Goal: Task Accomplishment & Management: Use online tool/utility

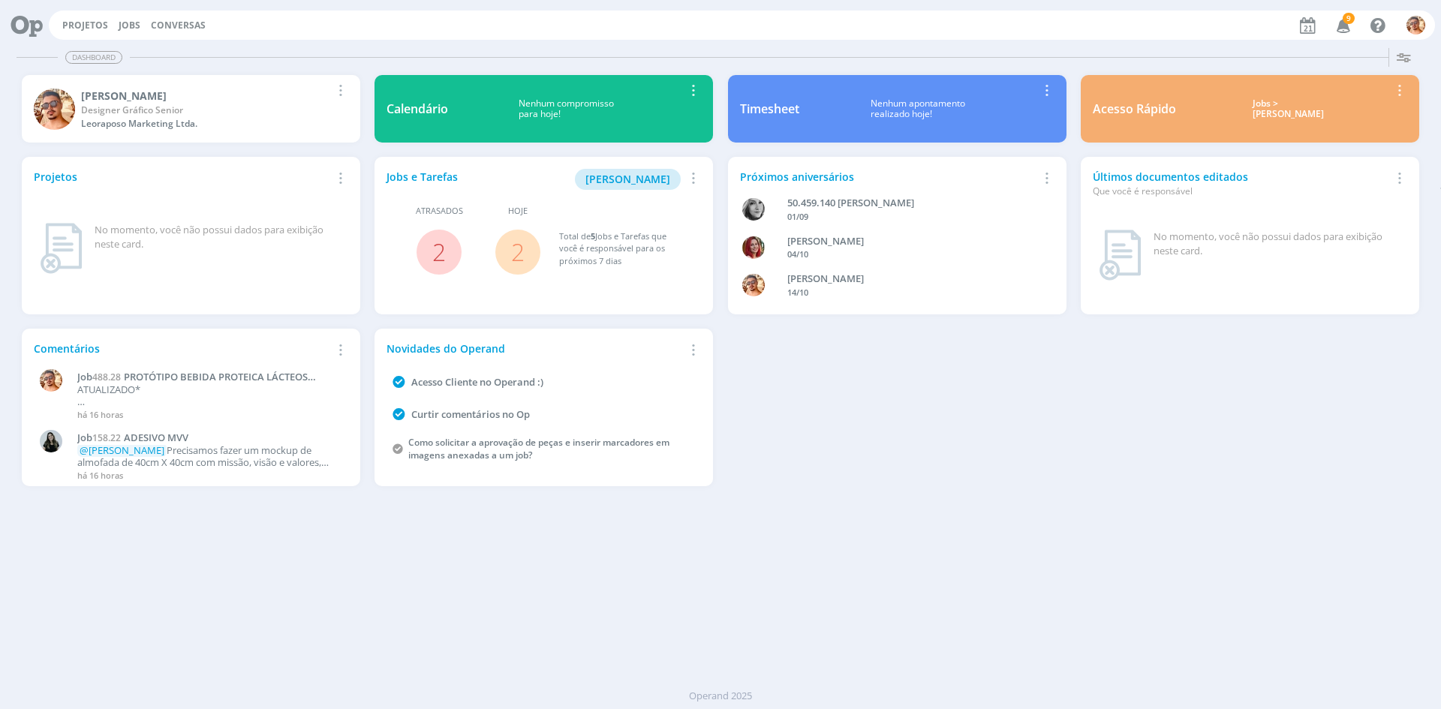
click at [114, 21] on button "Jobs" at bounding box center [129, 26] width 31 height 12
click at [129, 23] on link "Jobs" at bounding box center [130, 25] width 22 height 13
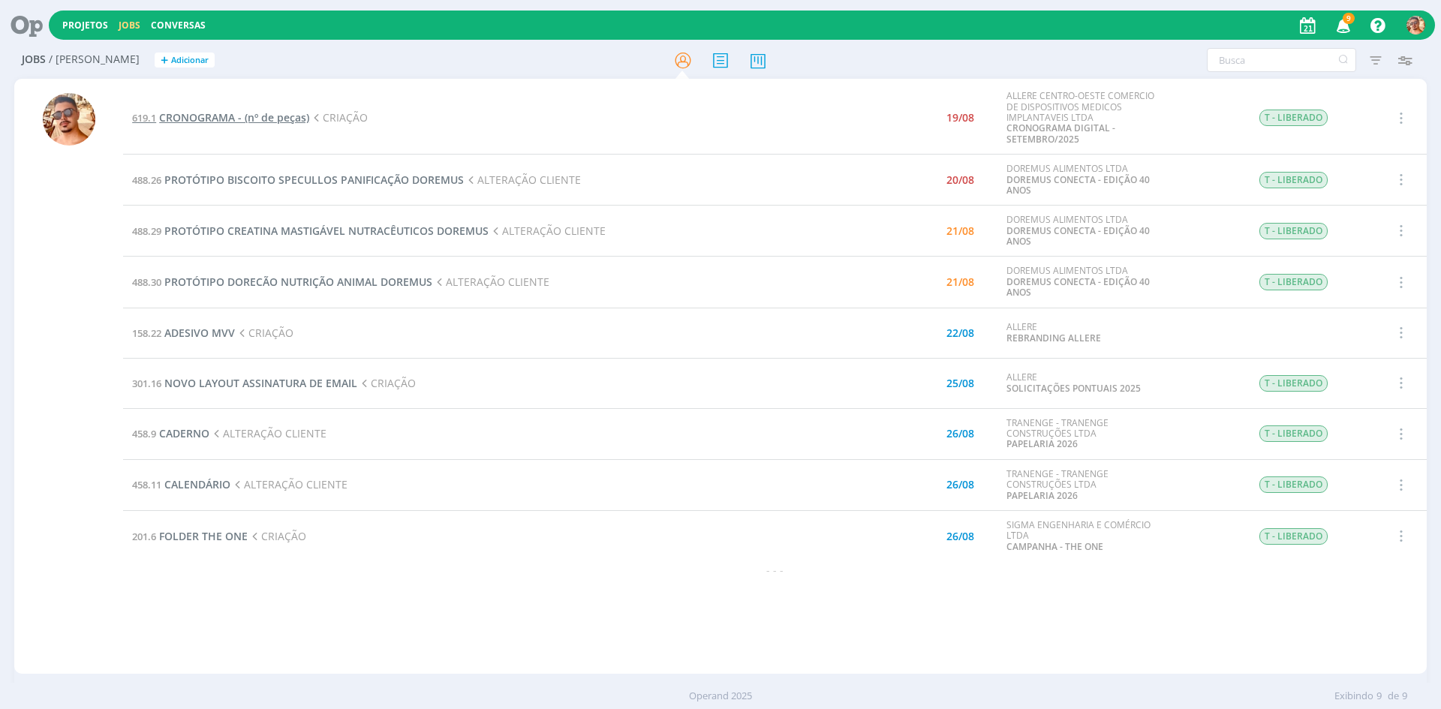
click at [297, 116] on span "CRONOGRAMA - (nº de peças)" at bounding box center [234, 117] width 150 height 14
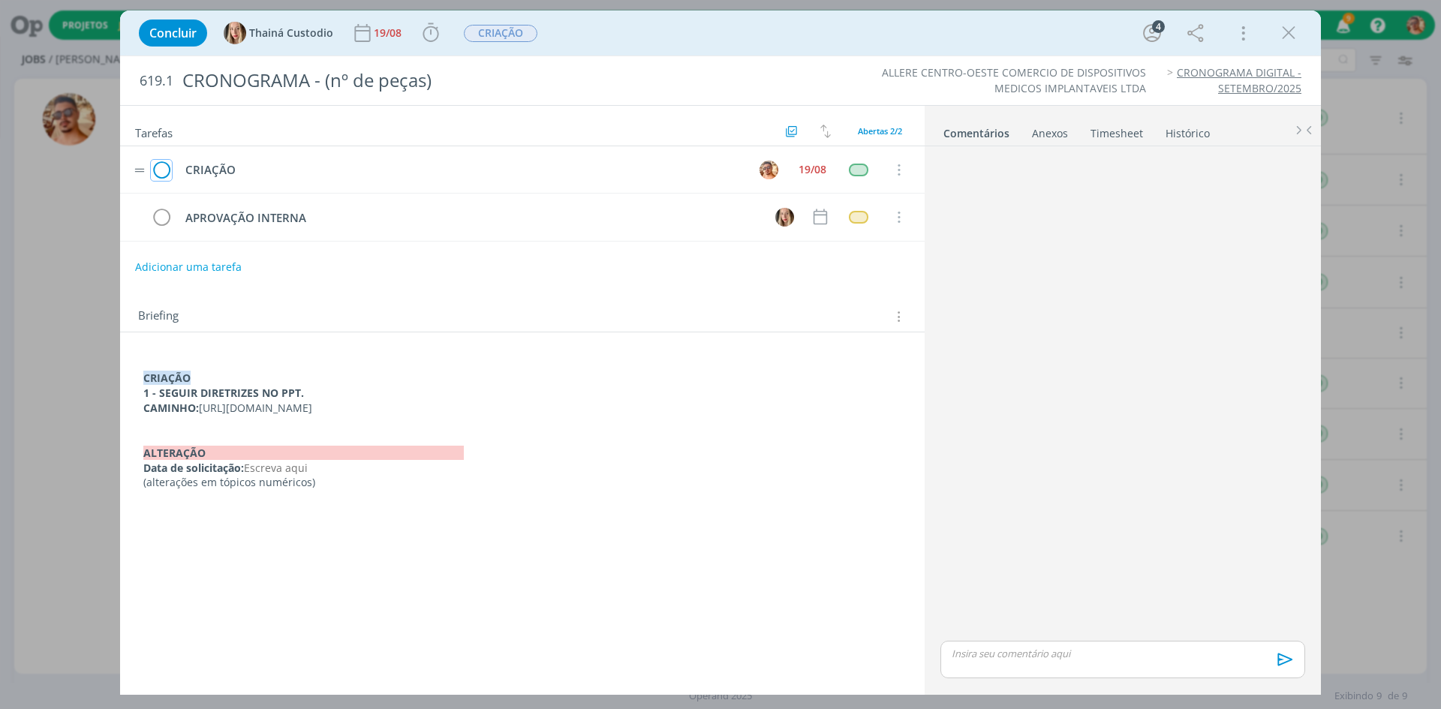
click at [166, 169] on icon "dialog" at bounding box center [161, 170] width 21 height 23
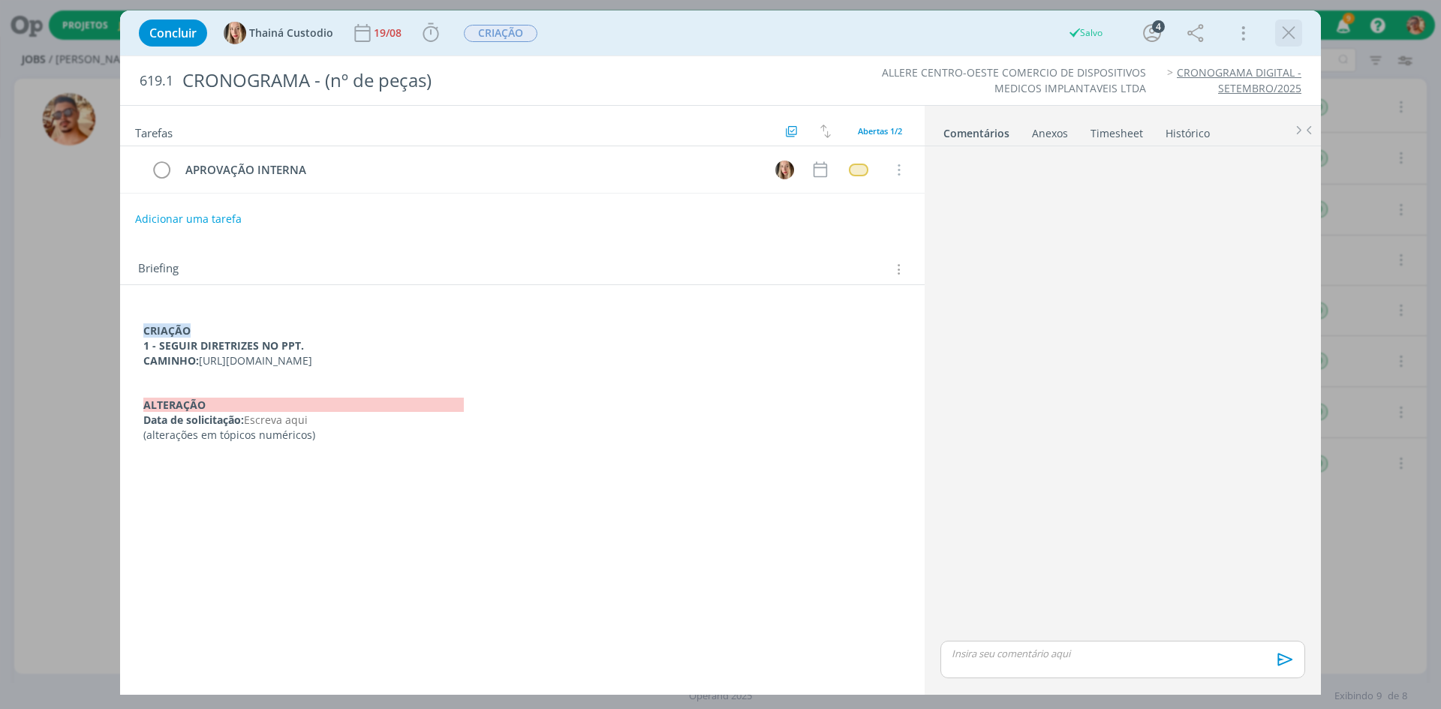
click at [1291, 34] on icon "dialog" at bounding box center [1288, 33] width 23 height 23
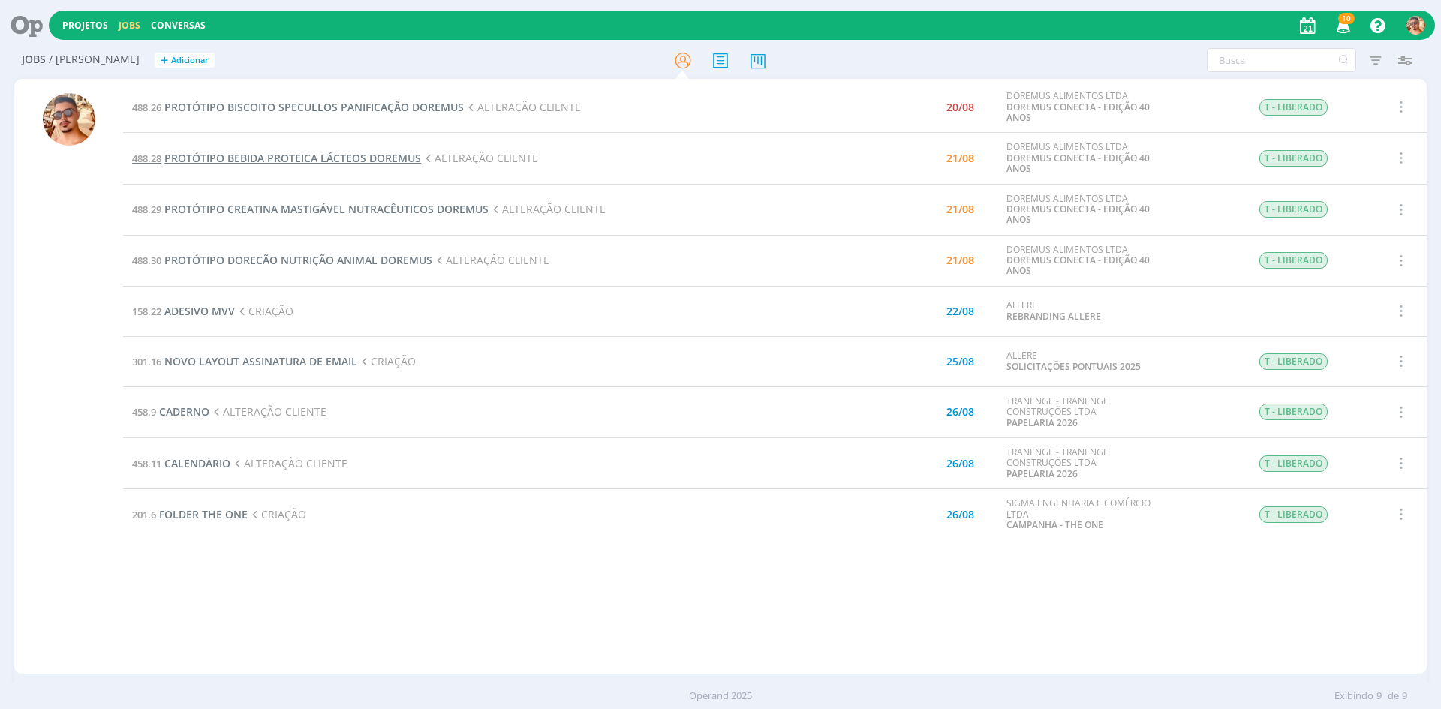
click at [251, 159] on span "PROTÓTIPO BEBIDA PROTEICA LÁCTEOS DOREMUS" at bounding box center [292, 158] width 257 height 14
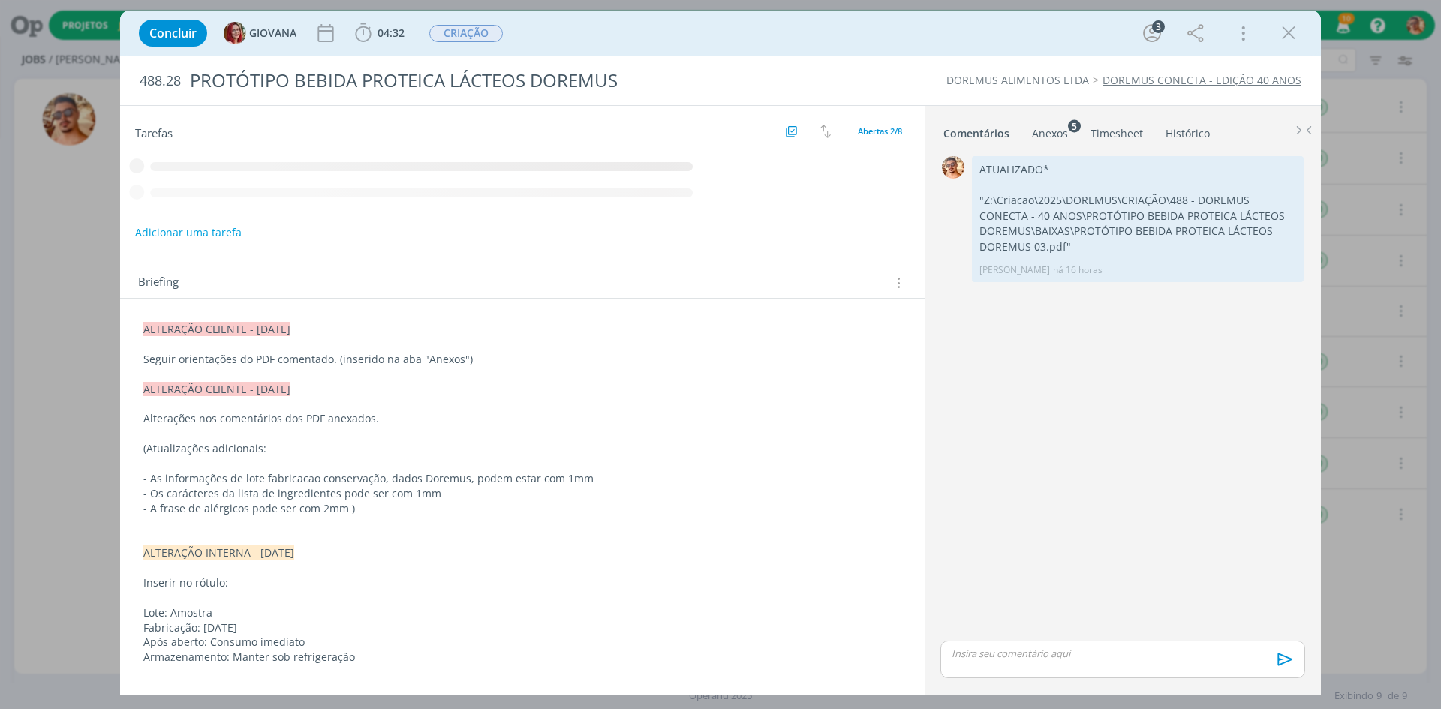
scroll to position [182, 0]
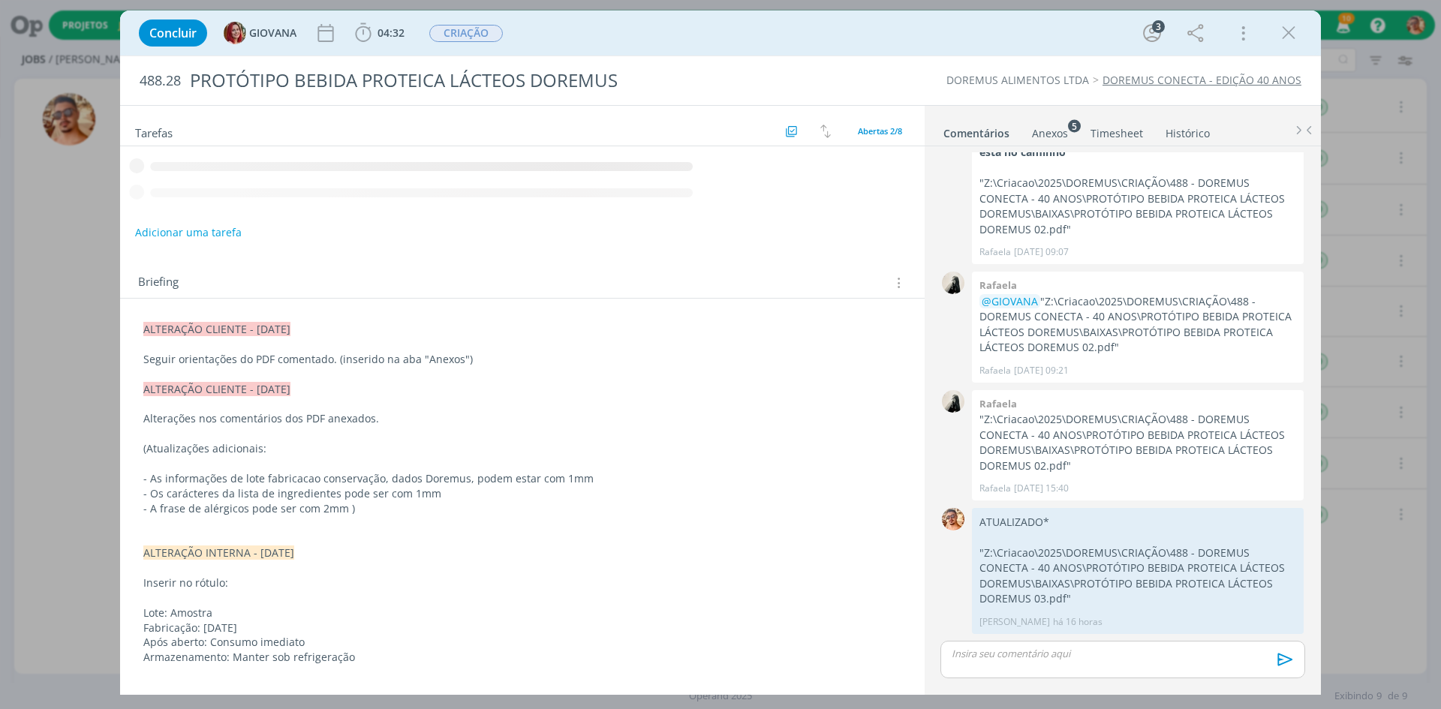
click at [1053, 140] on div "Anexos 5" at bounding box center [1050, 133] width 36 height 15
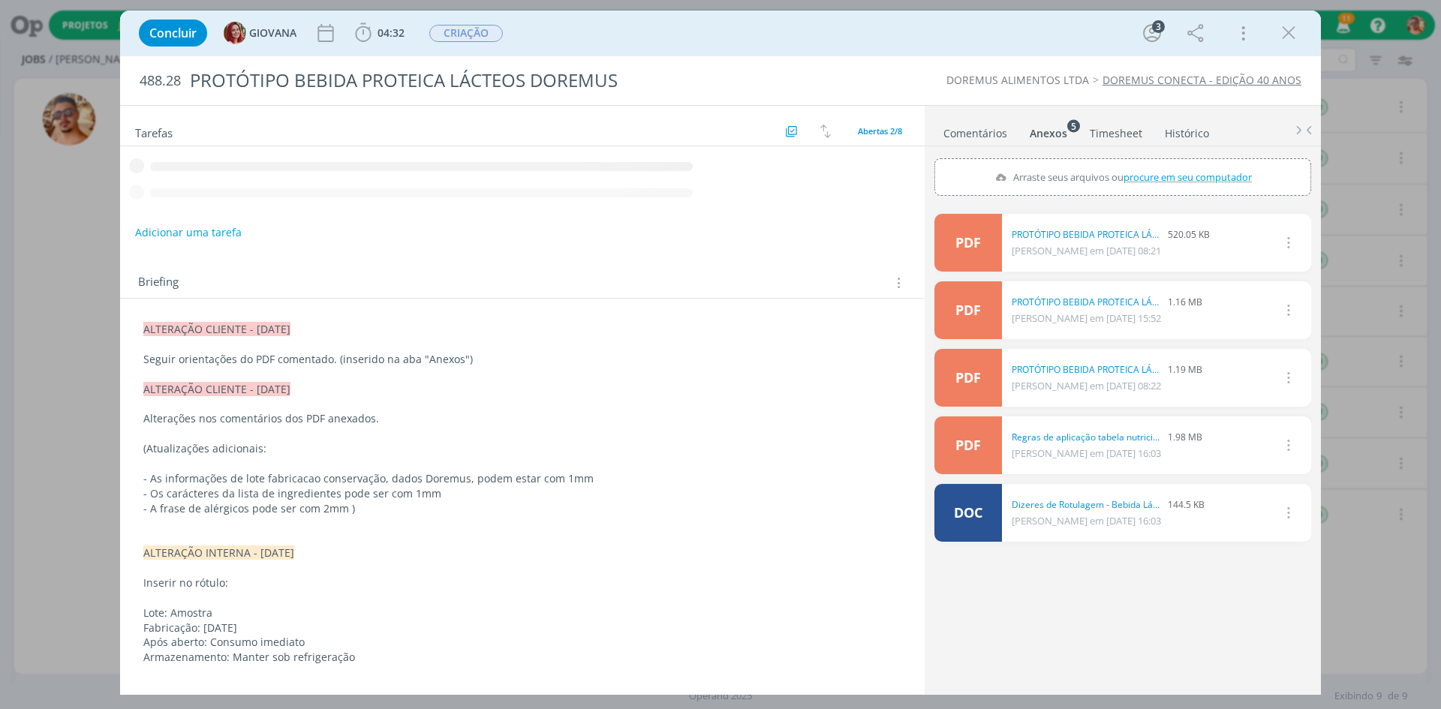
click at [324, 122] on h2 "Tarefas" at bounding box center [458, 132] width 646 height 20
click at [1296, 32] on icon "dialog" at bounding box center [1288, 33] width 23 height 23
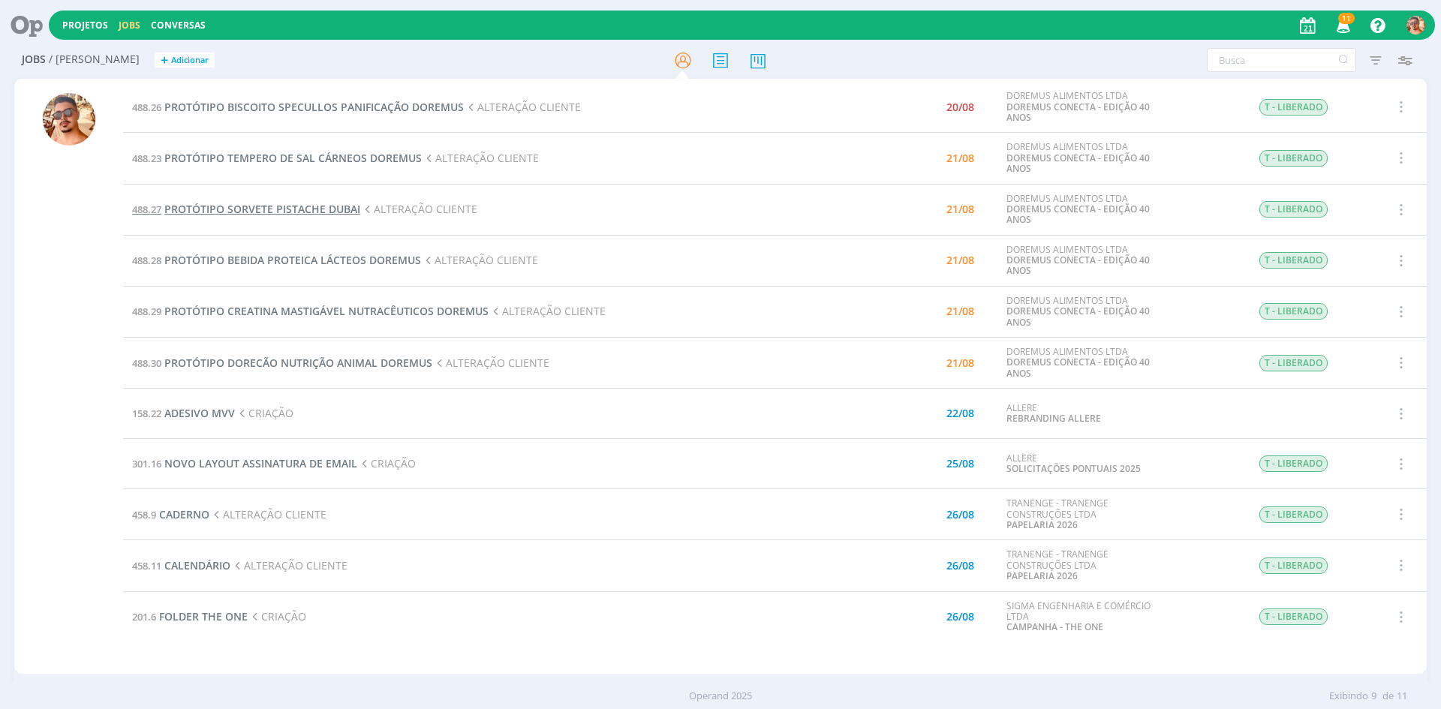
click at [330, 212] on span "PROTÓTIPO SORVETE PISTACHE DUBAI" at bounding box center [262, 209] width 196 height 14
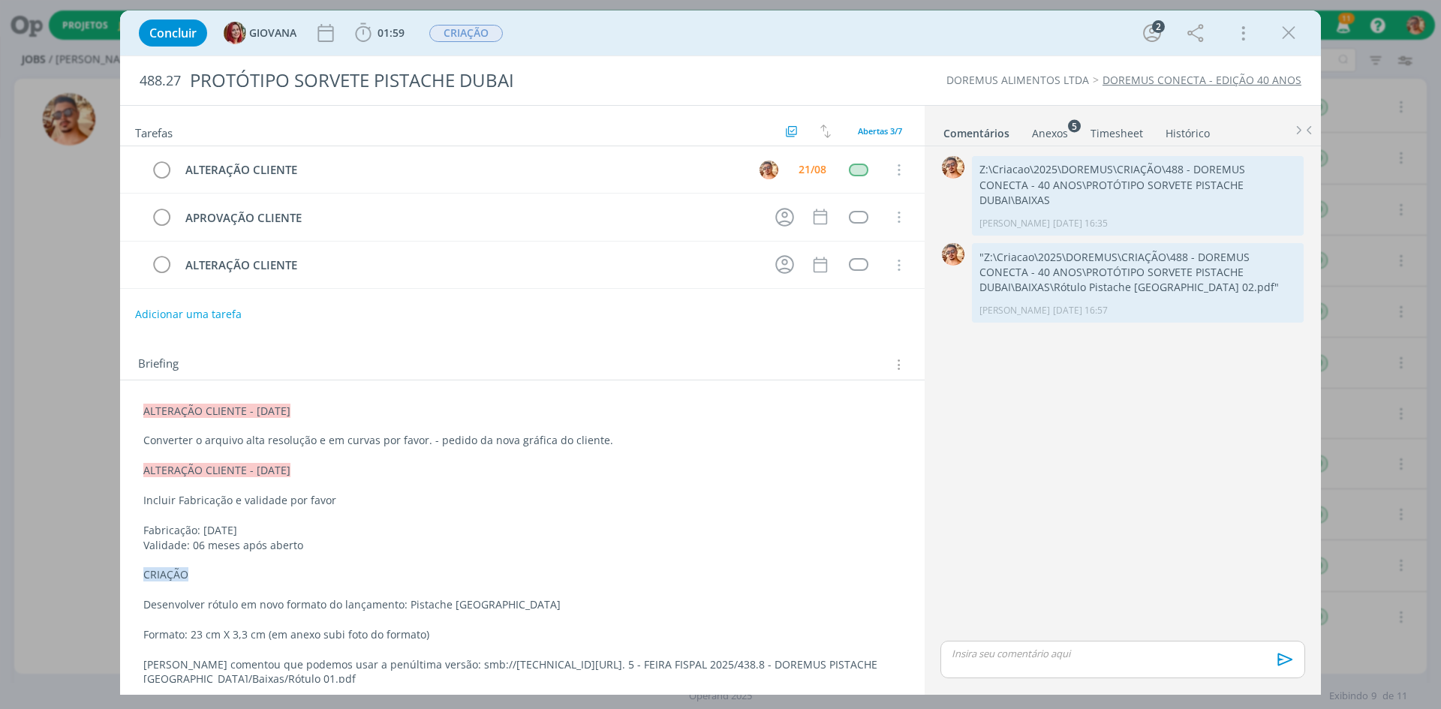
click at [1062, 134] on div "Anexos 5" at bounding box center [1050, 133] width 36 height 15
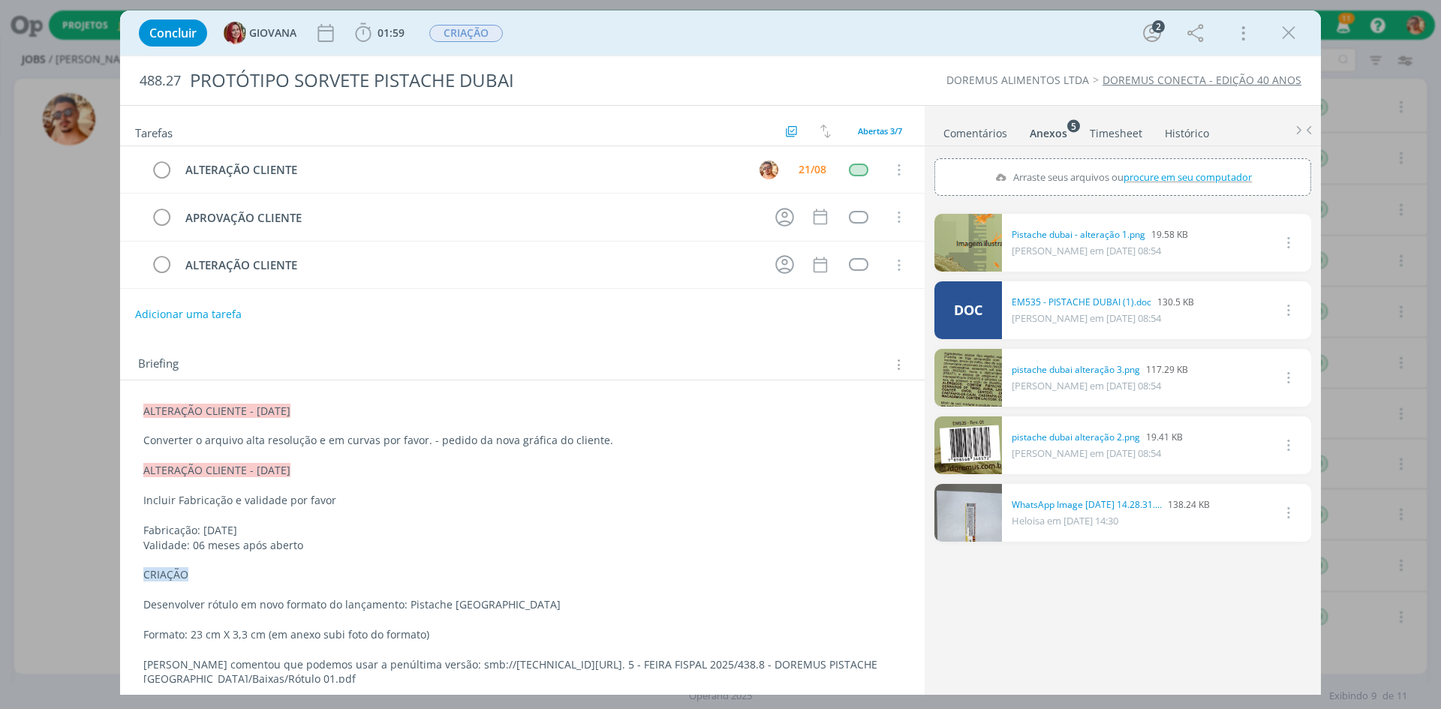
drag, startPoint x: 1284, startPoint y: 30, endPoint x: 1077, endPoint y: 125, distance: 228.3
click at [1284, 30] on icon "dialog" at bounding box center [1288, 33] width 23 height 23
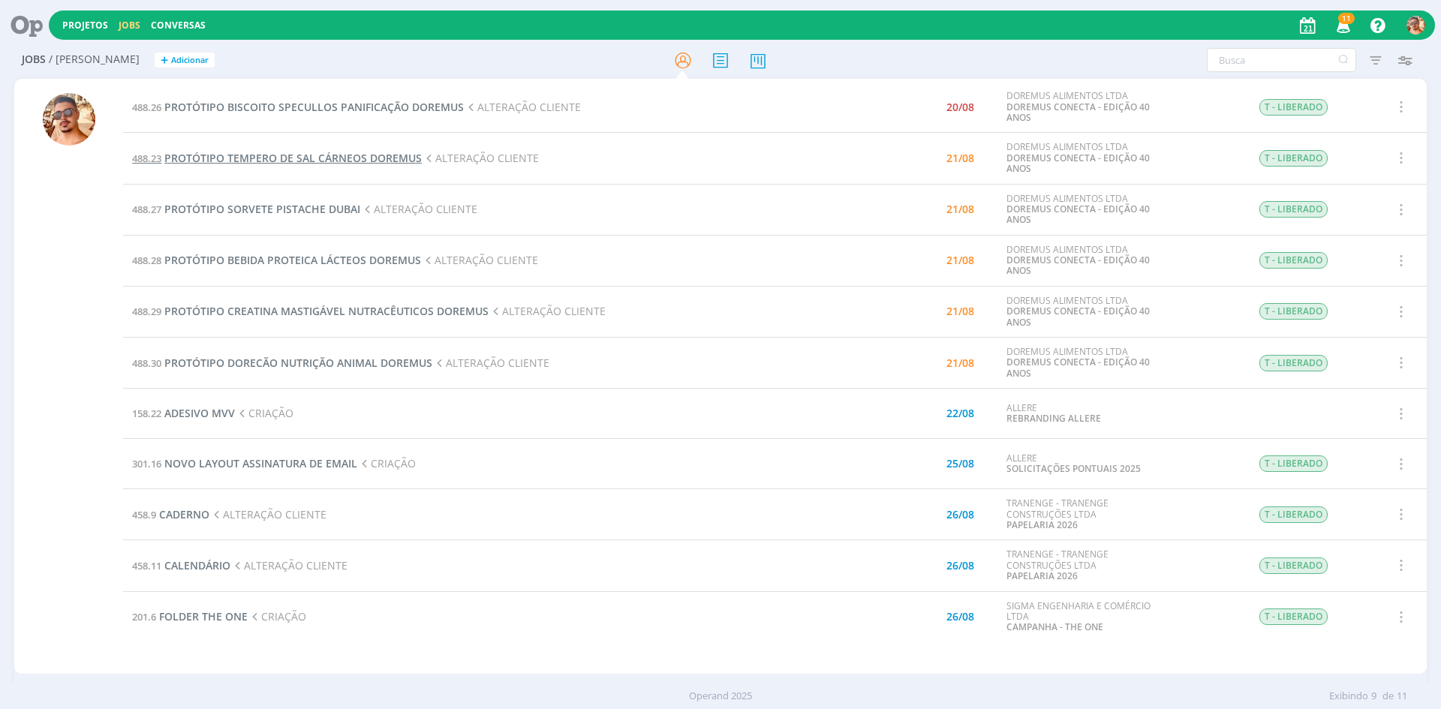
click at [387, 161] on span "PROTÓTIPO TEMPERO DE SAL CÁRNEOS DOREMUS" at bounding box center [292, 158] width 257 height 14
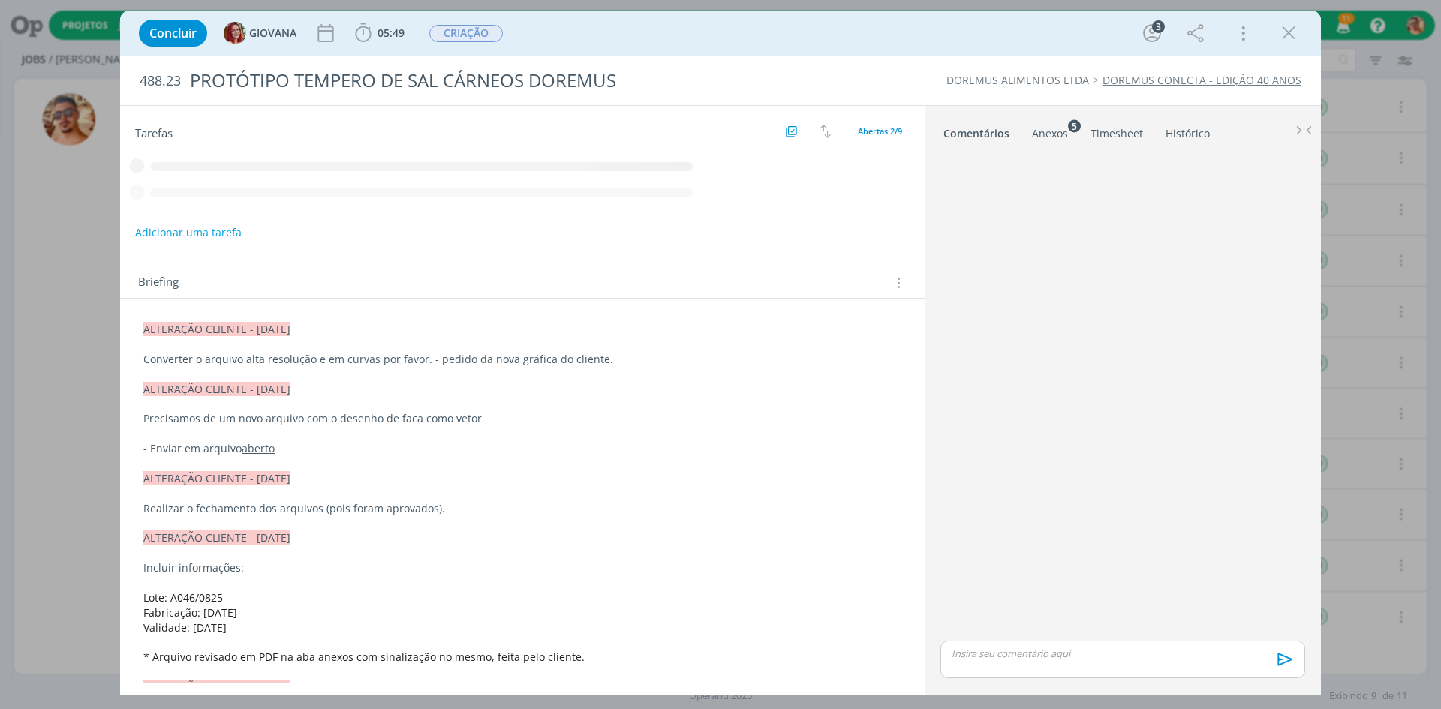
scroll to position [152, 0]
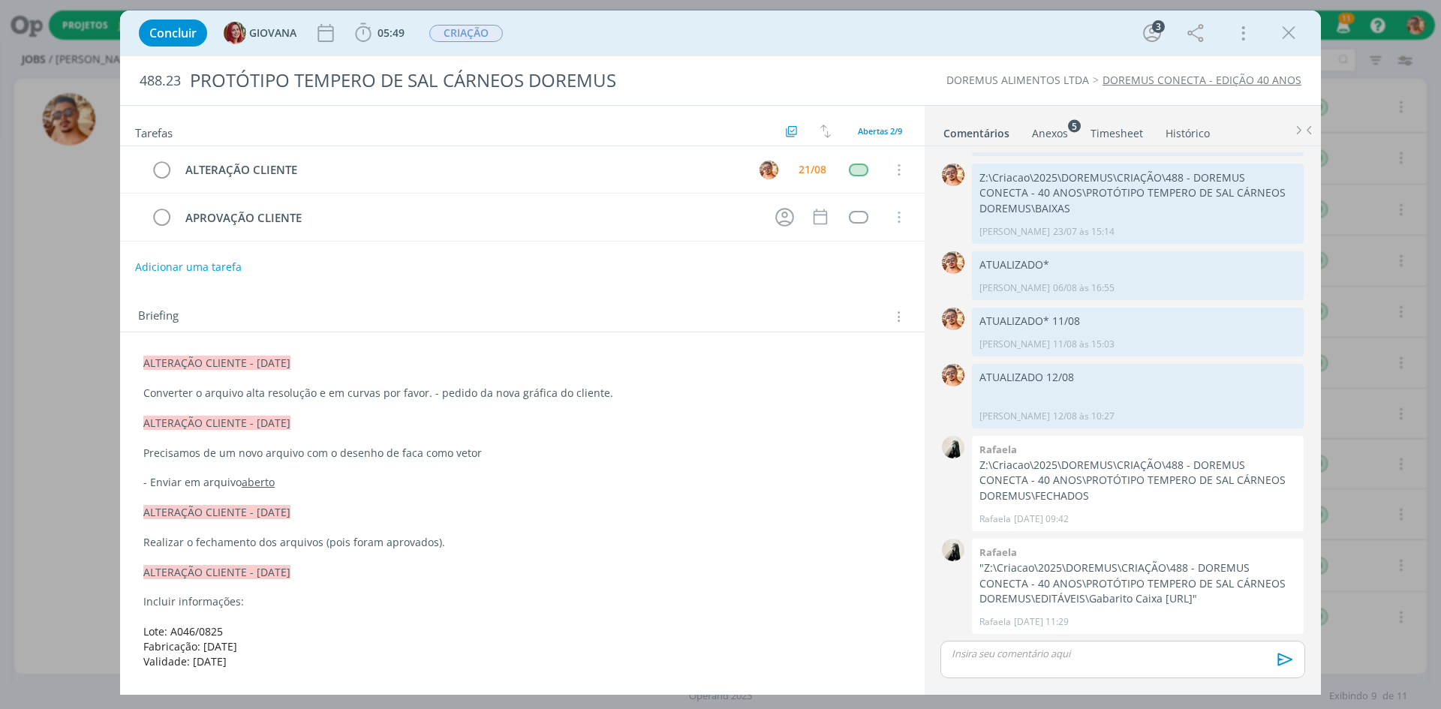
click at [1059, 130] on div "Anexos 5" at bounding box center [1050, 133] width 36 height 15
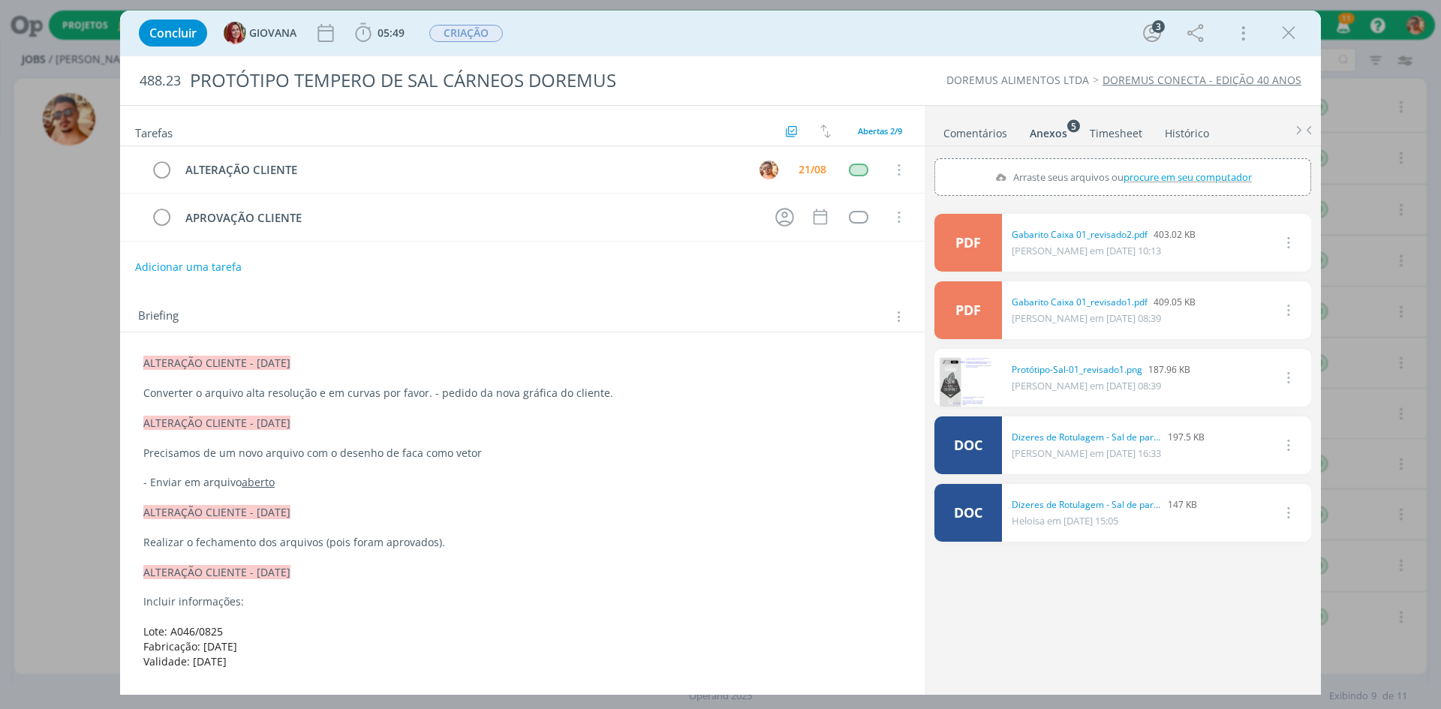
click at [991, 130] on link "Comentários" at bounding box center [974, 130] width 65 height 22
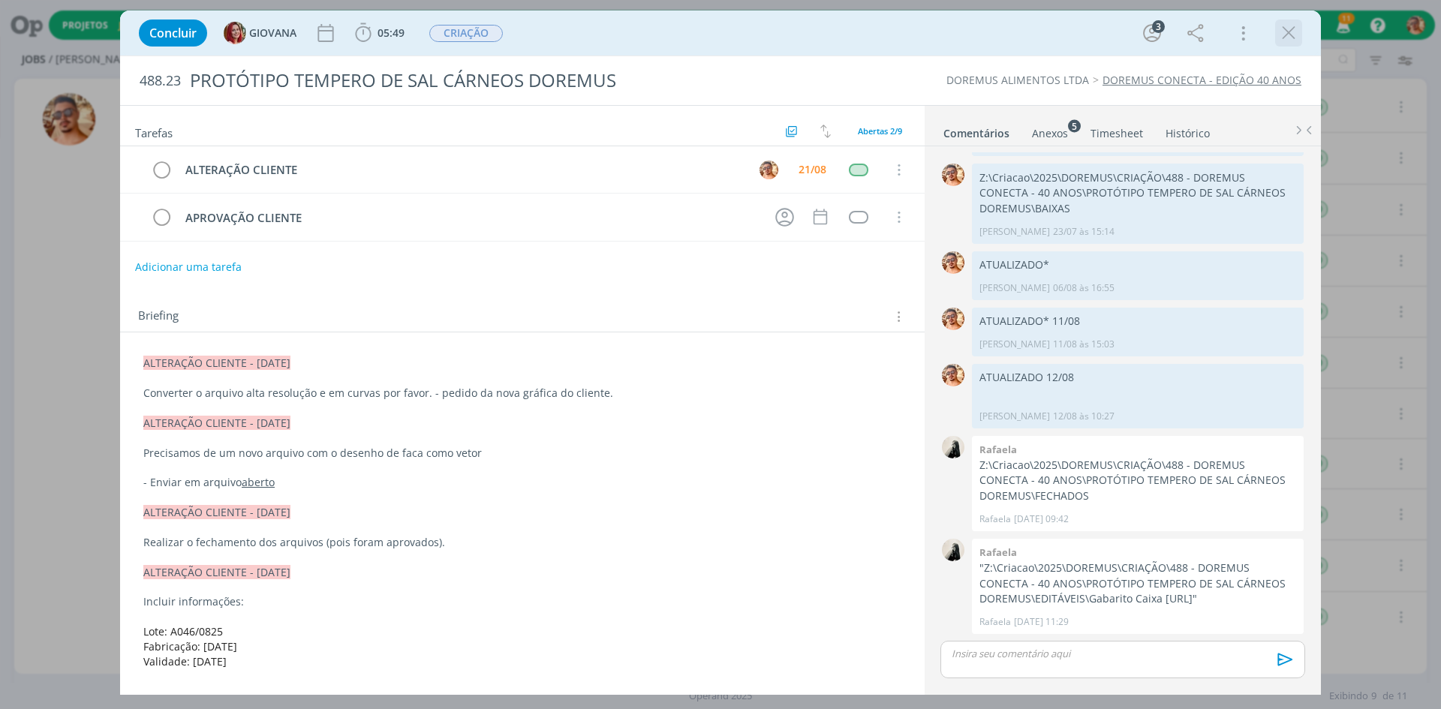
click at [1293, 34] on icon "dialog" at bounding box center [1288, 33] width 23 height 23
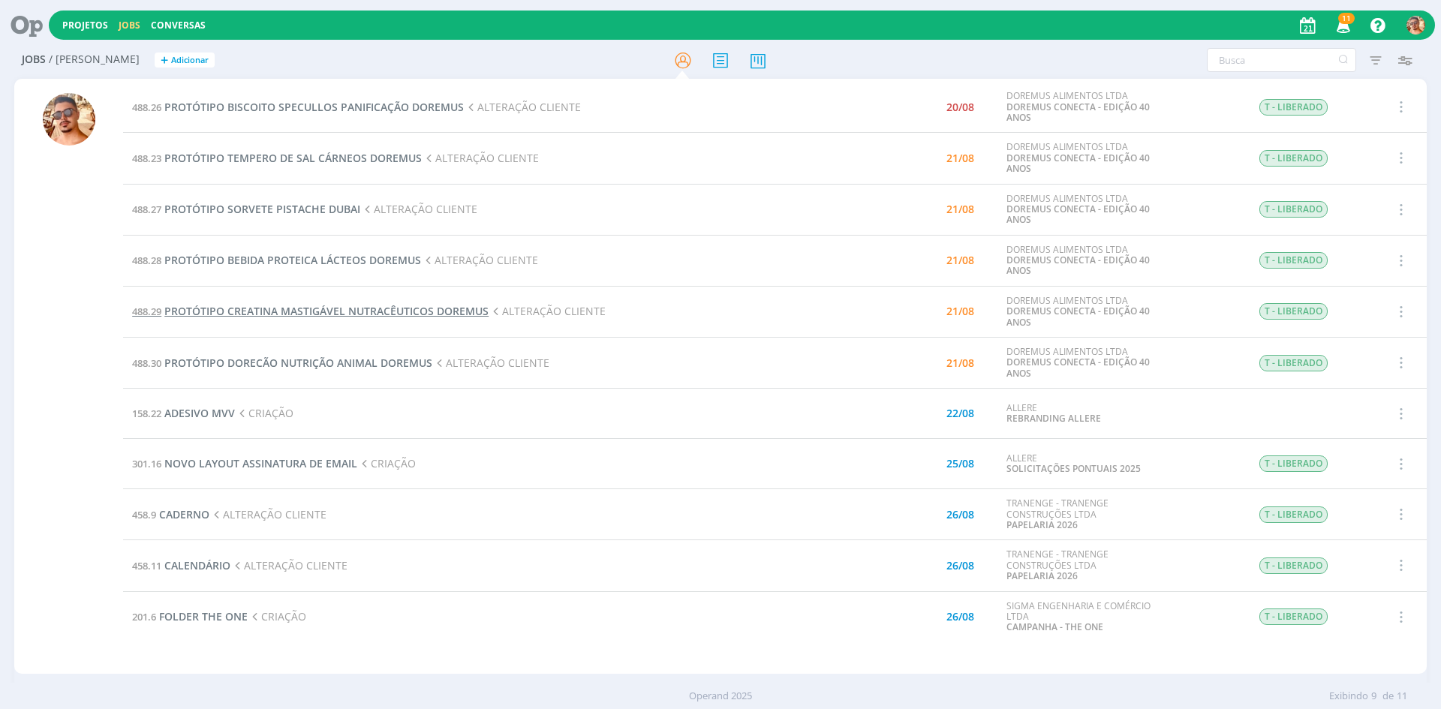
click at [343, 315] on span "PROTÓTIPO CREATINA MASTIGÁVEL NUTRACÊUTICOS DOREMUS" at bounding box center [326, 311] width 324 height 14
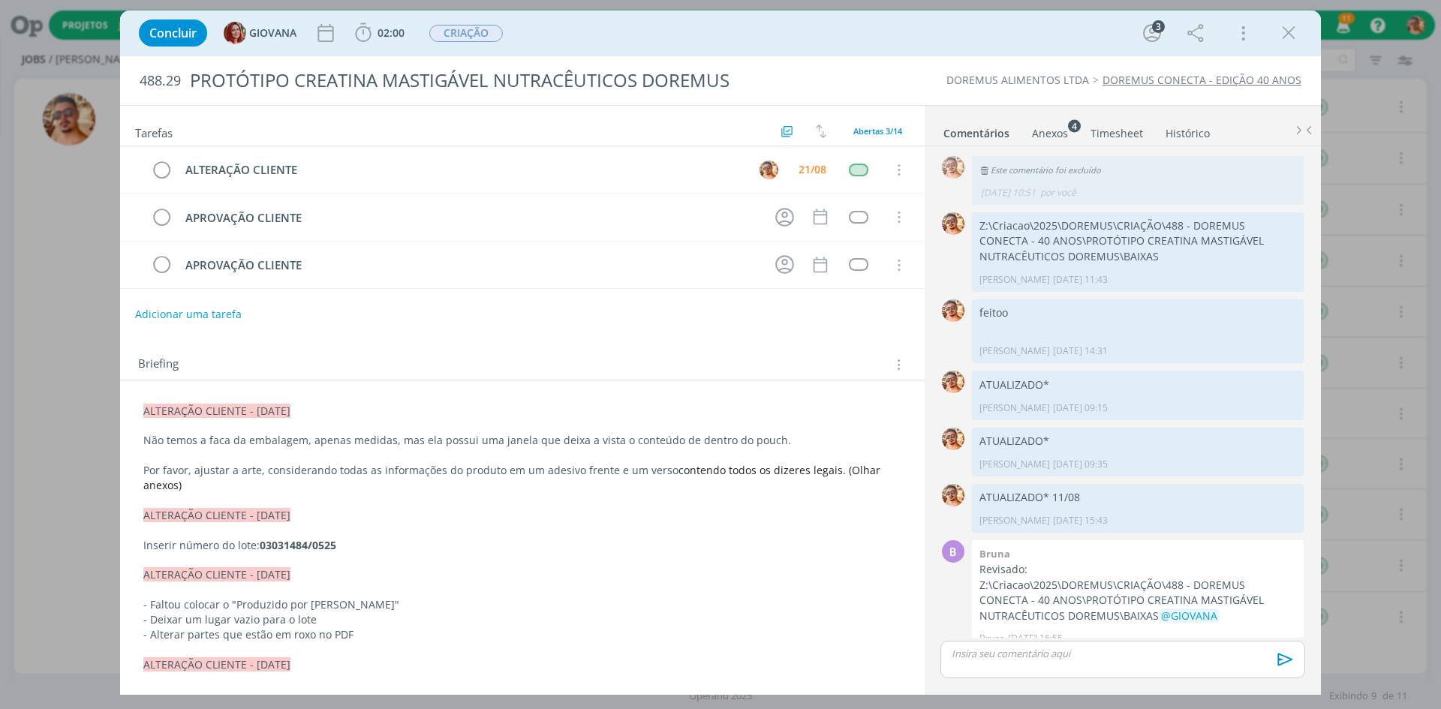
scroll to position [130, 0]
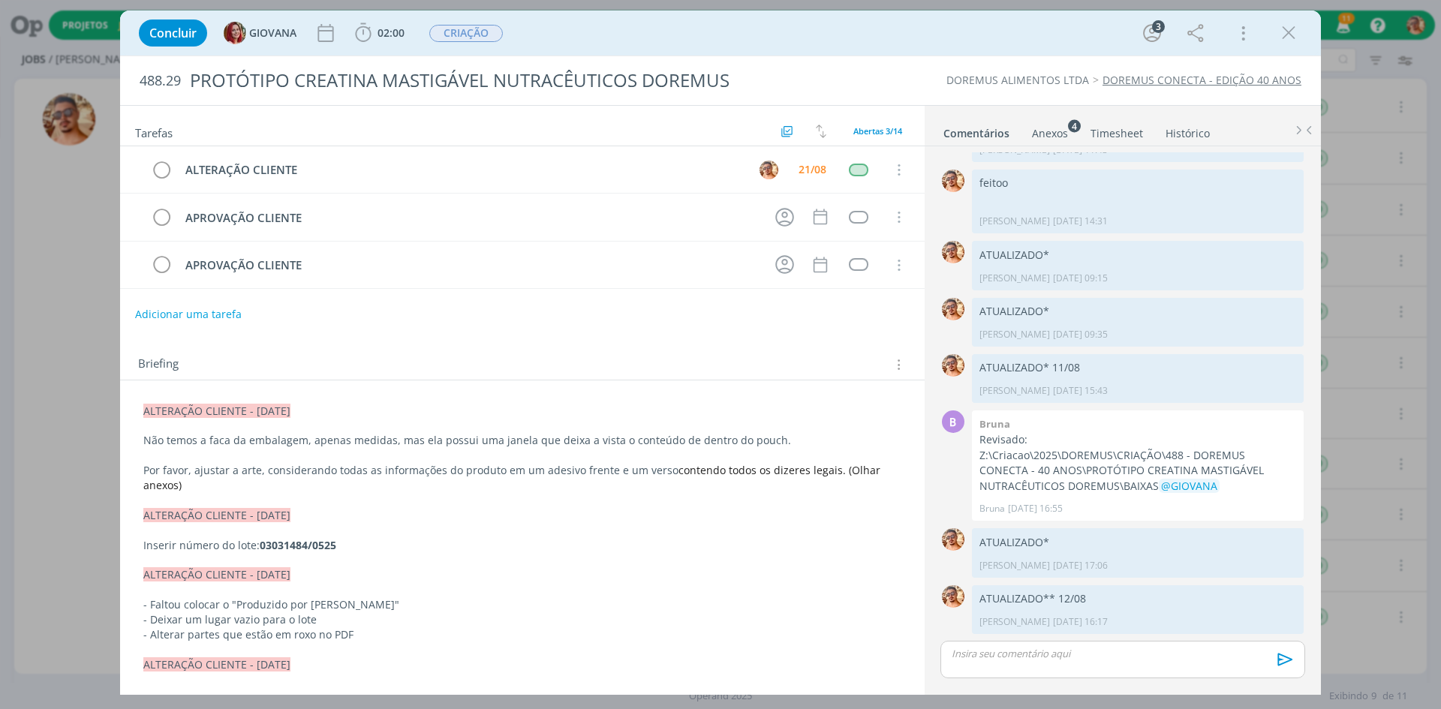
click at [1040, 137] on div "Anexos 4" at bounding box center [1050, 133] width 36 height 15
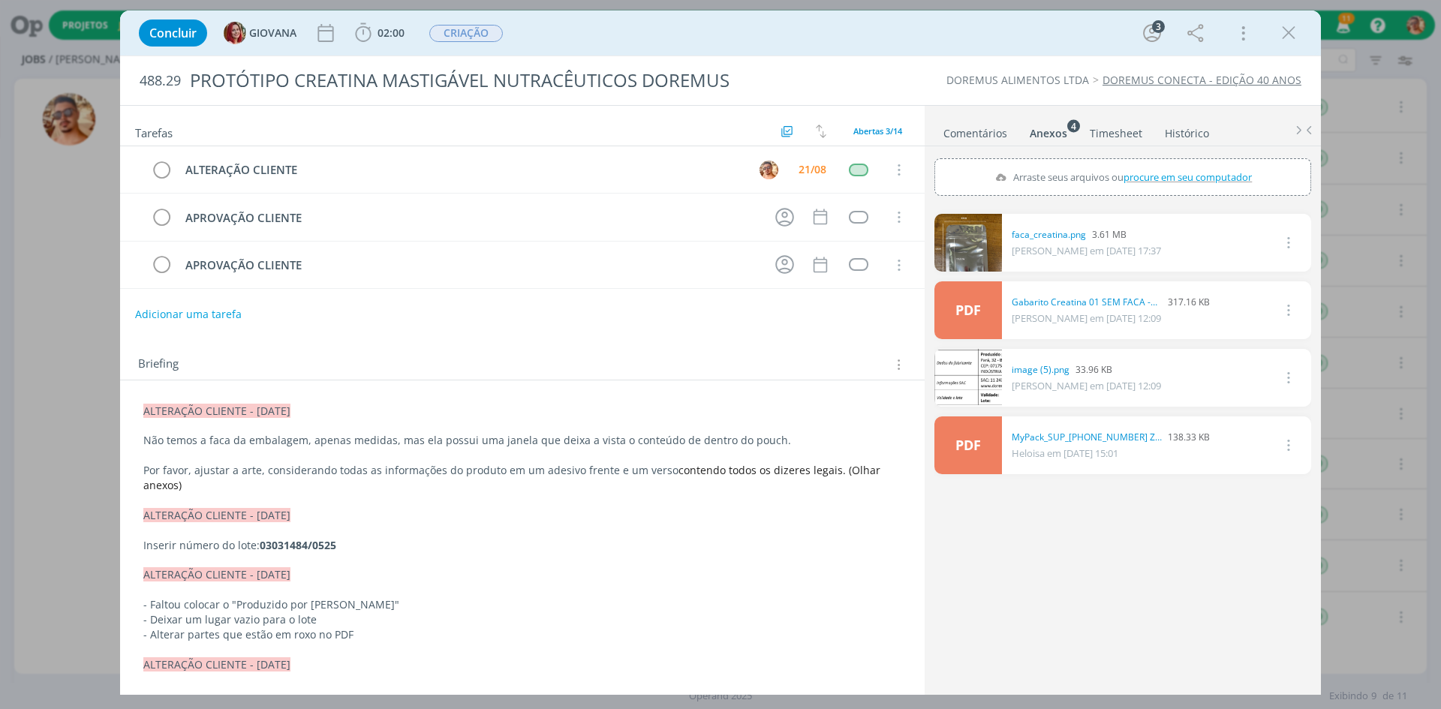
click at [999, 132] on link "Comentários" at bounding box center [974, 130] width 65 height 22
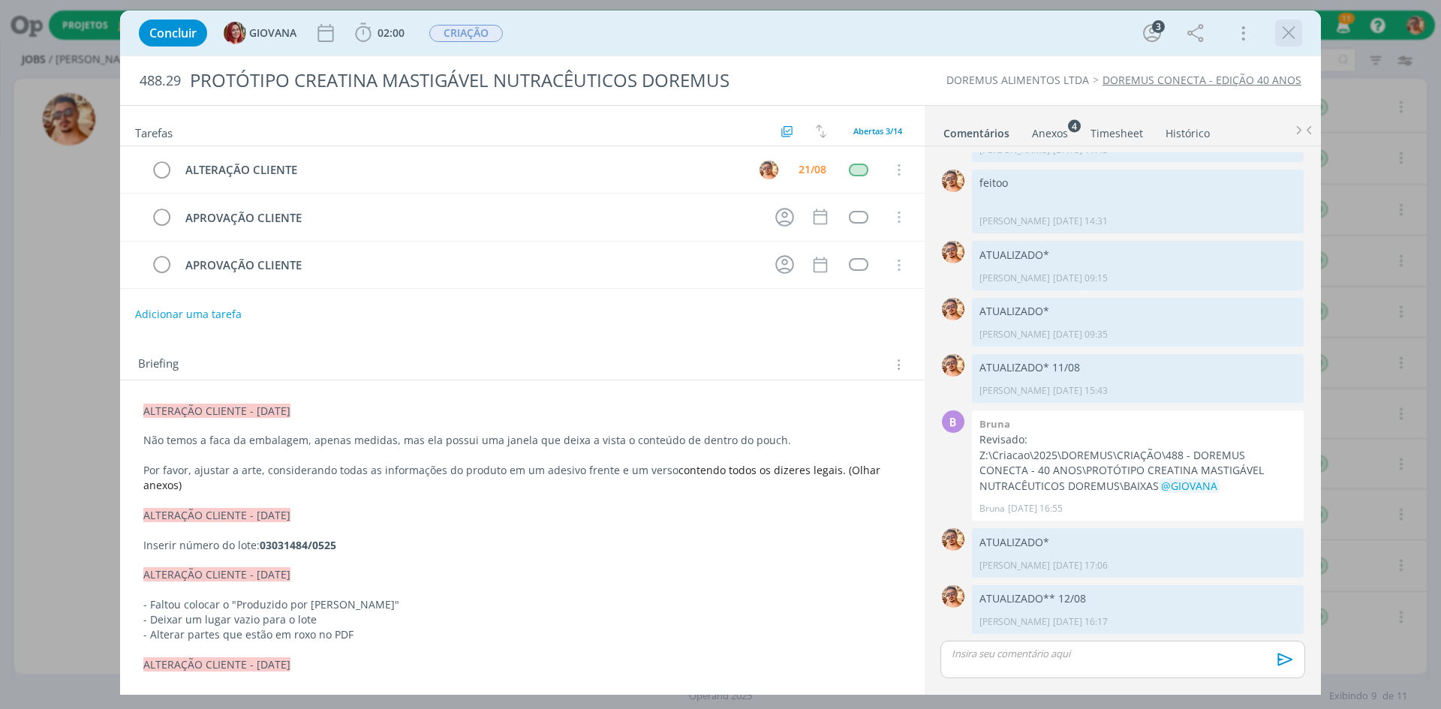
click at [1292, 27] on icon "dialog" at bounding box center [1288, 33] width 23 height 23
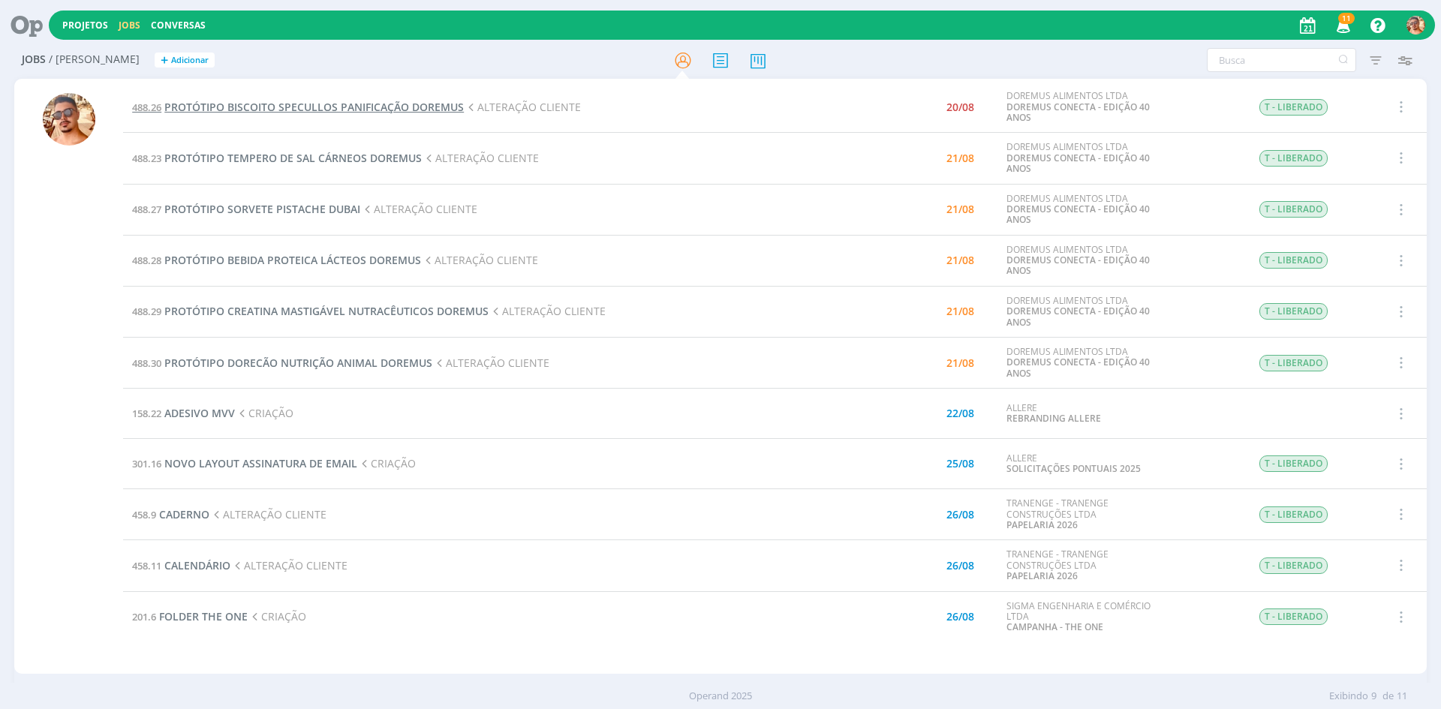
click at [324, 106] on span "PROTÓTIPO BISCOITO SPECULLOS PANIFICAÇÃO DOREMUS" at bounding box center [313, 107] width 299 height 14
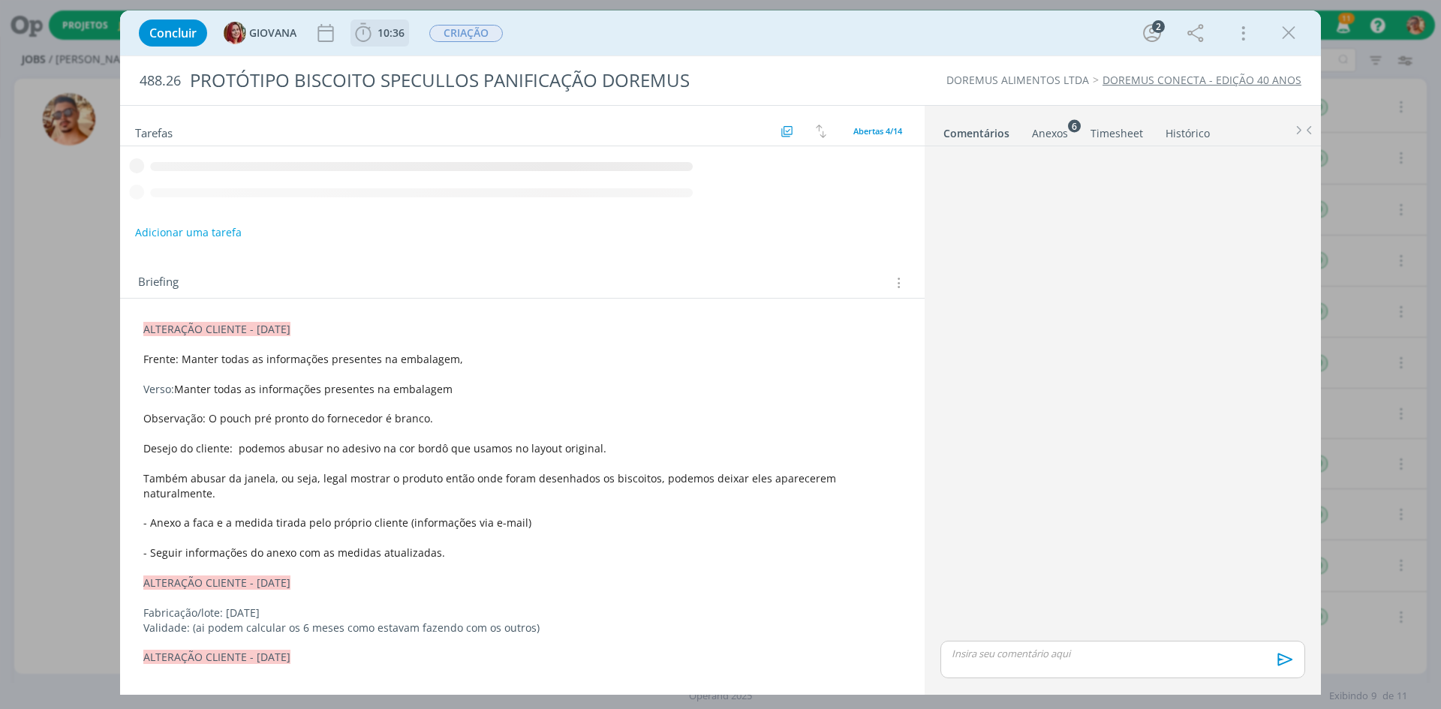
click at [380, 38] on span "10:36" at bounding box center [390, 33] width 27 height 14
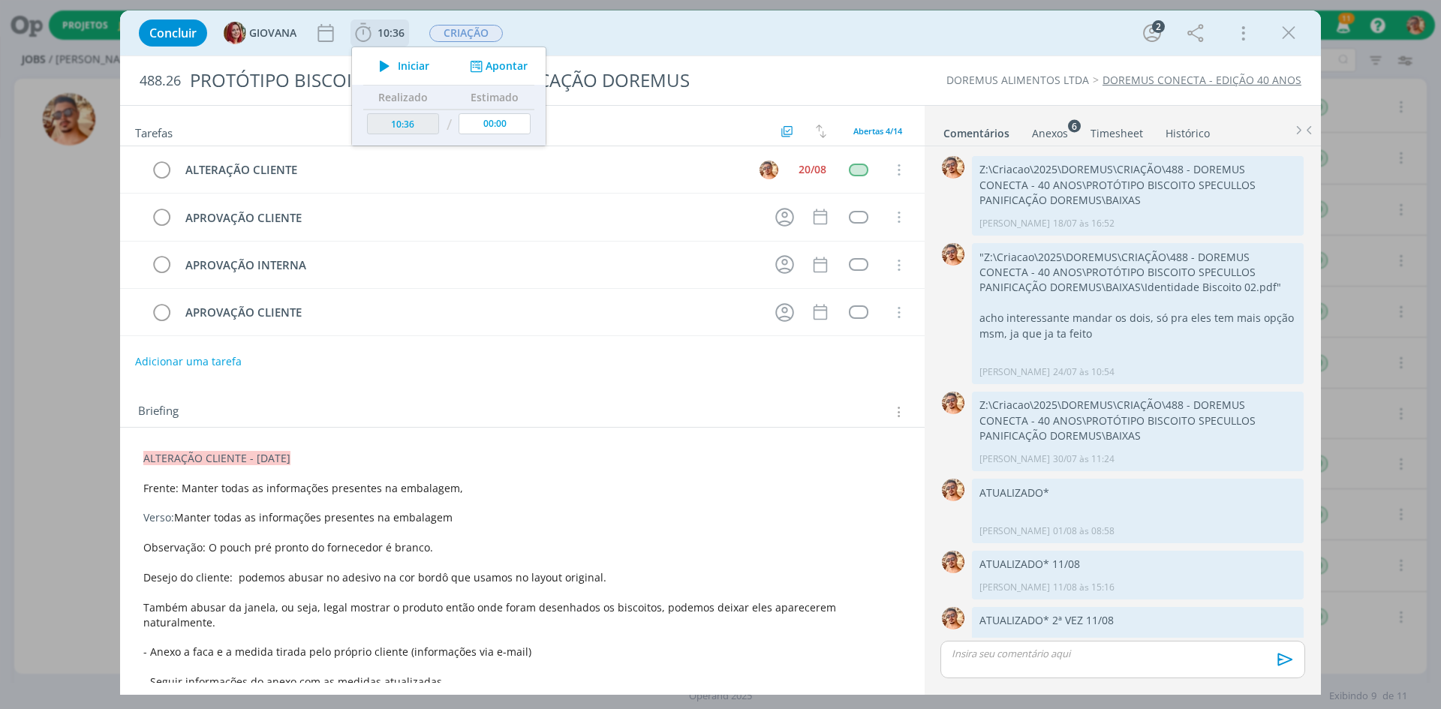
scroll to position [263, 0]
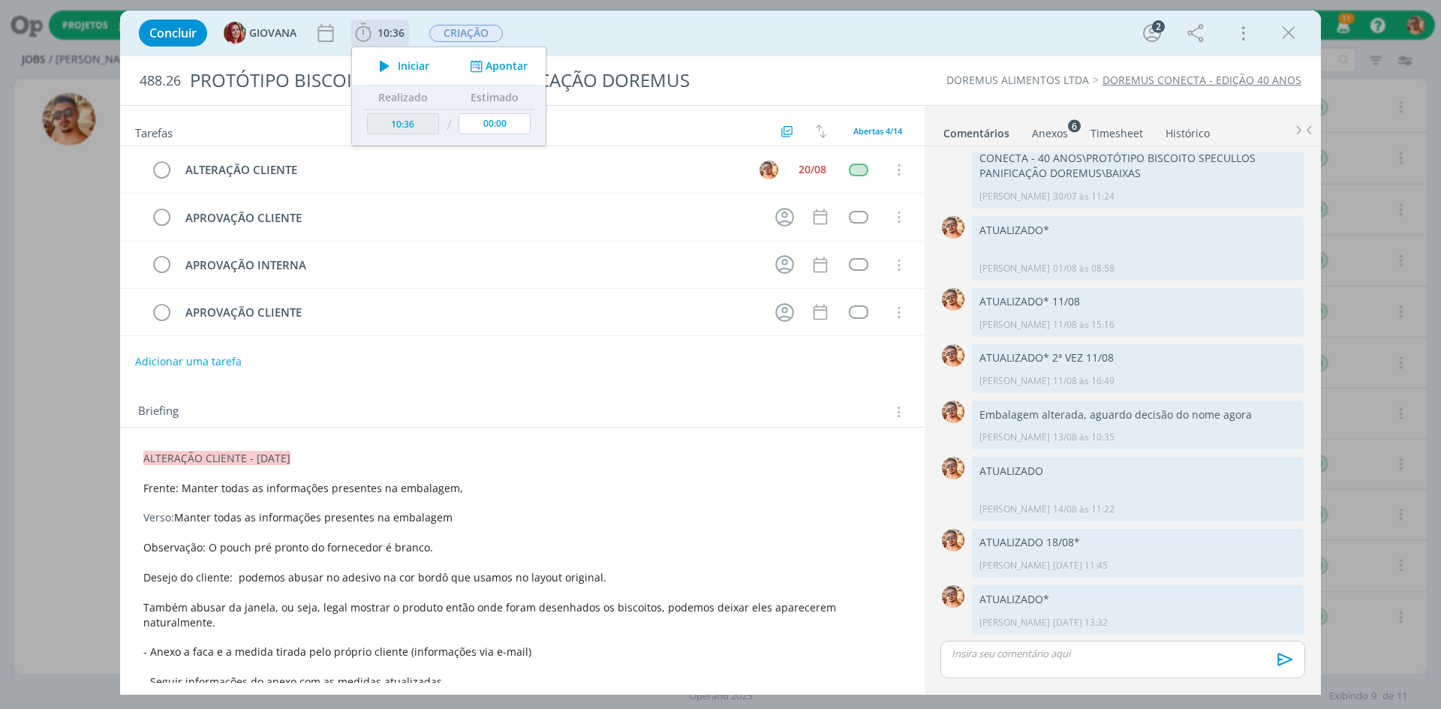
click at [399, 75] on button "Iniciar" at bounding box center [400, 66] width 59 height 21
click at [1292, 42] on icon "dialog" at bounding box center [1288, 33] width 23 height 23
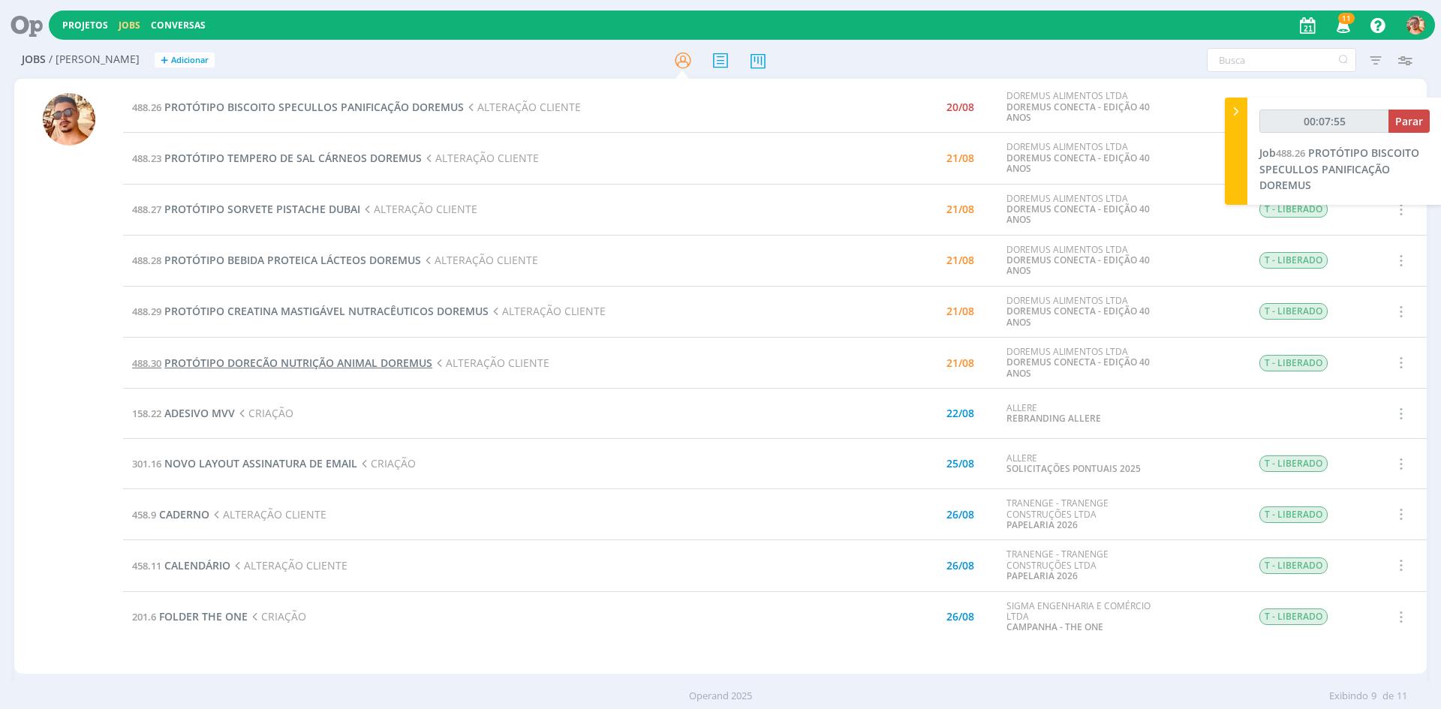
click at [369, 363] on span "PROTÓTIPO DORECÃO NUTRIÇÃO ANIMAL DOREMUS" at bounding box center [298, 363] width 268 height 14
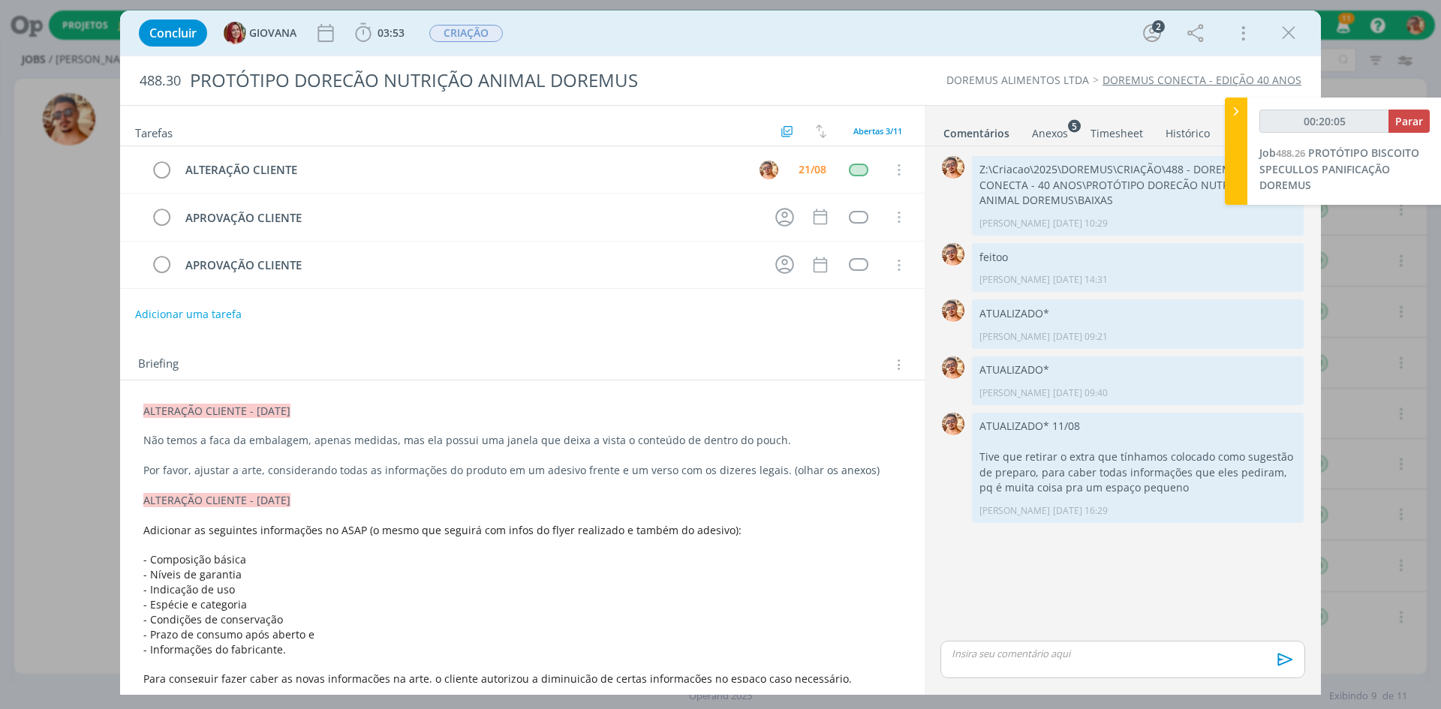
click at [1041, 137] on div "Anexos 5" at bounding box center [1050, 133] width 36 height 15
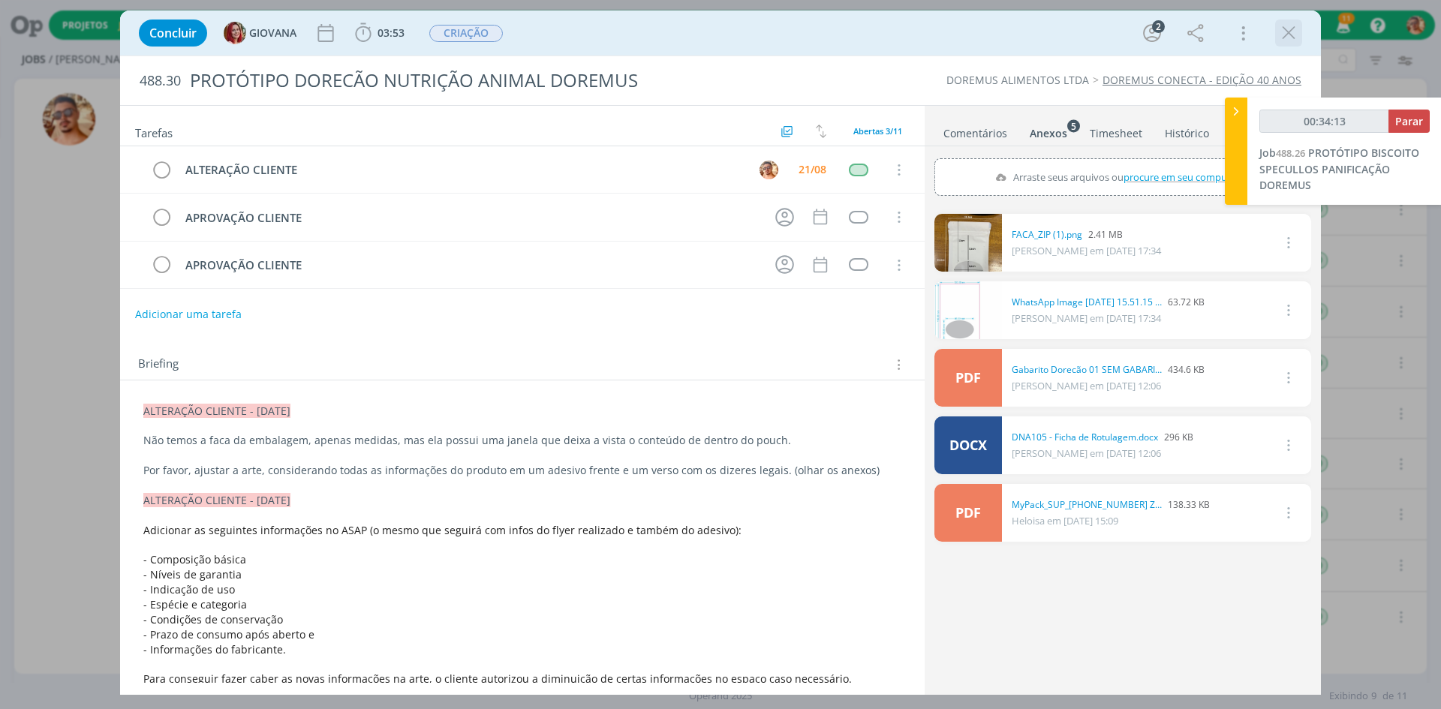
click at [1298, 35] on icon "dialog" at bounding box center [1288, 33] width 23 height 23
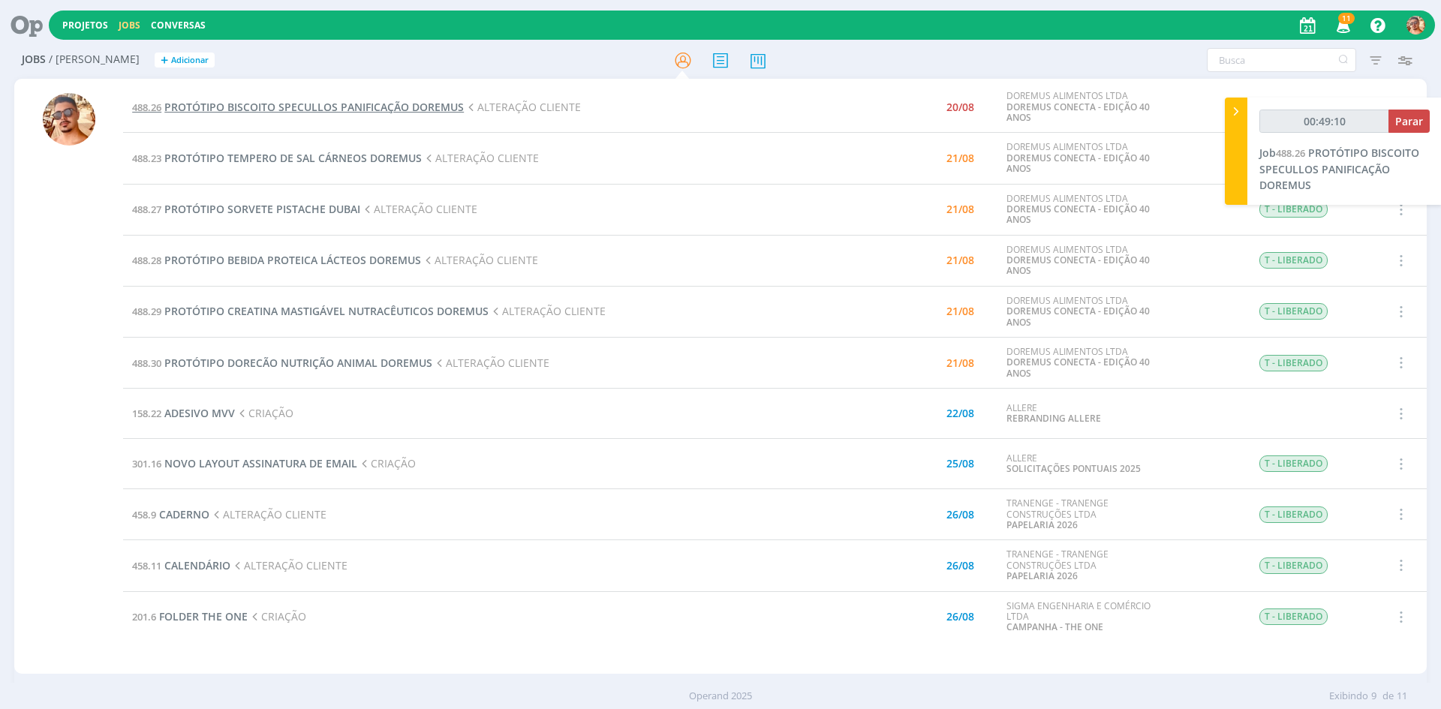
click at [362, 110] on span "PROTÓTIPO BISCOITO SPECULLOS PANIFICAÇÃO DOREMUS" at bounding box center [313, 107] width 299 height 14
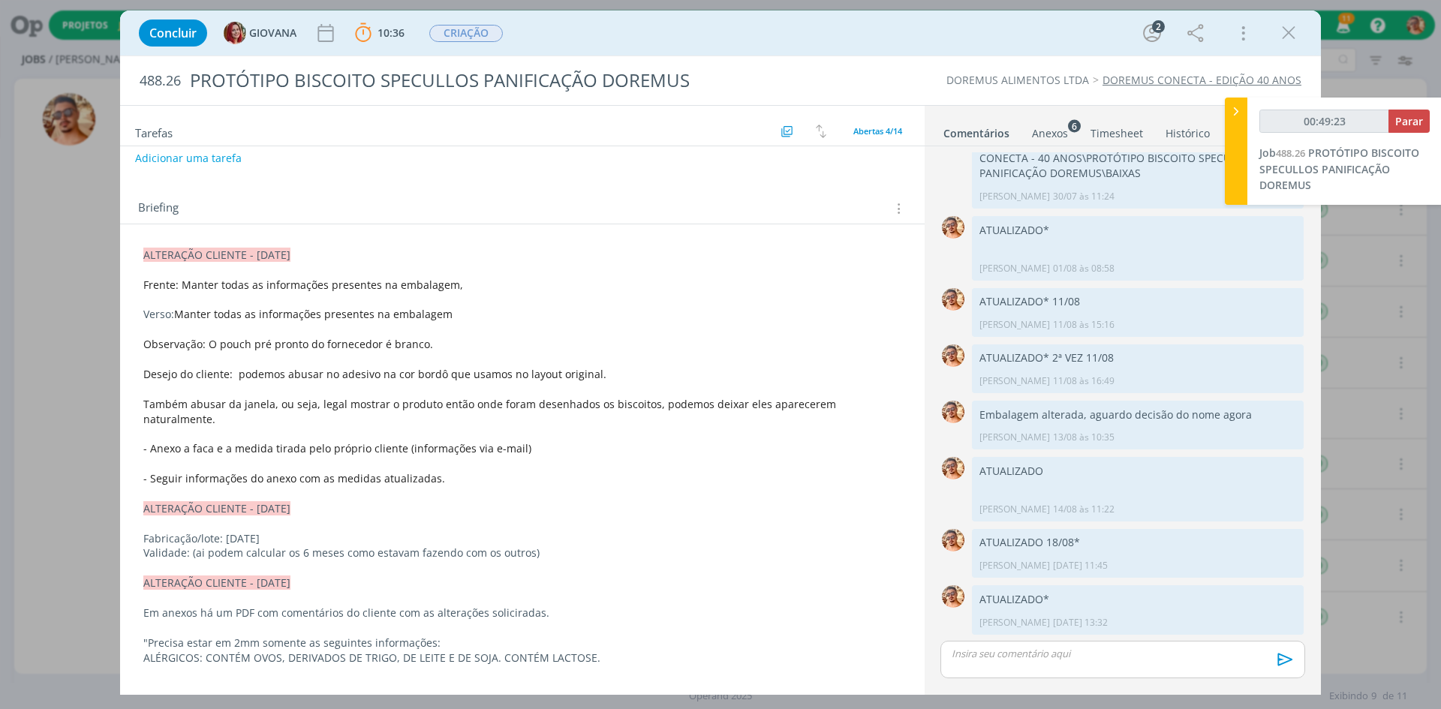
scroll to position [75, 0]
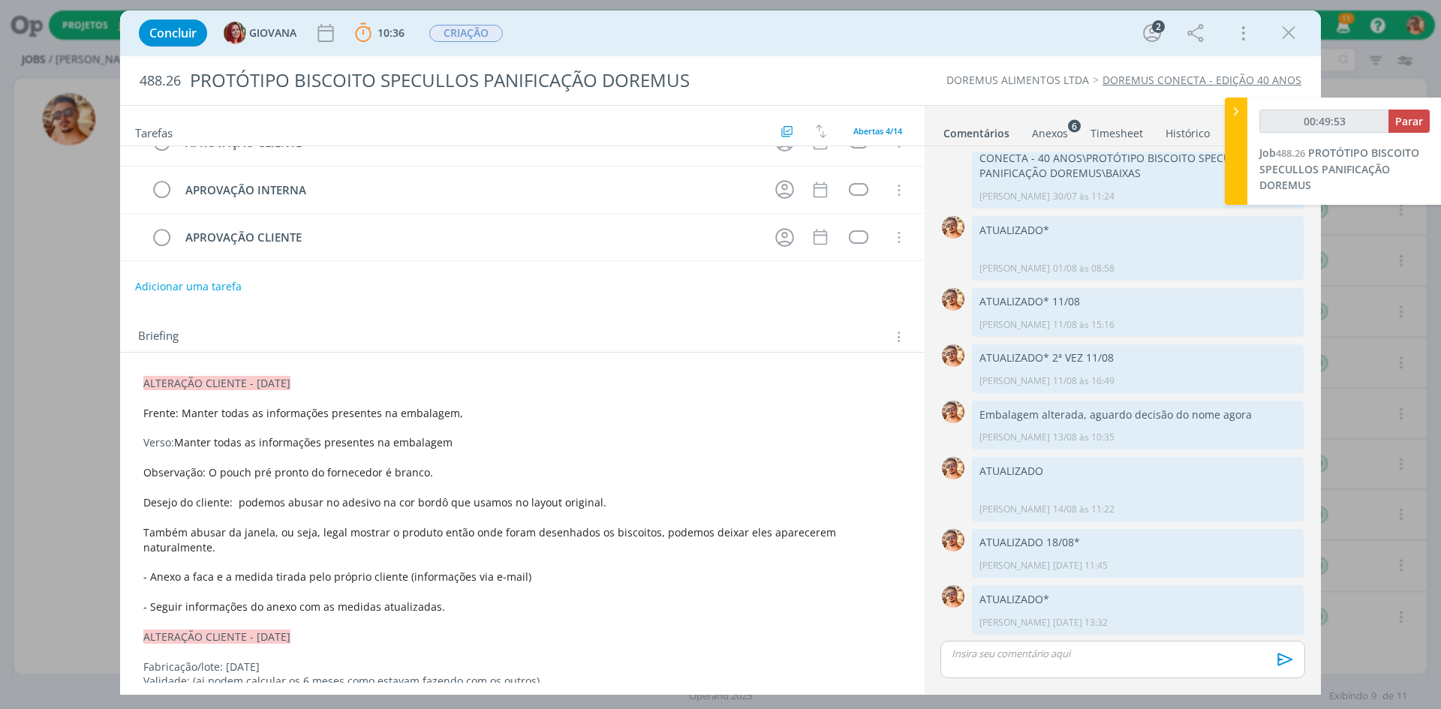
click at [1050, 123] on link "Anexos 6" at bounding box center [1050, 130] width 38 height 22
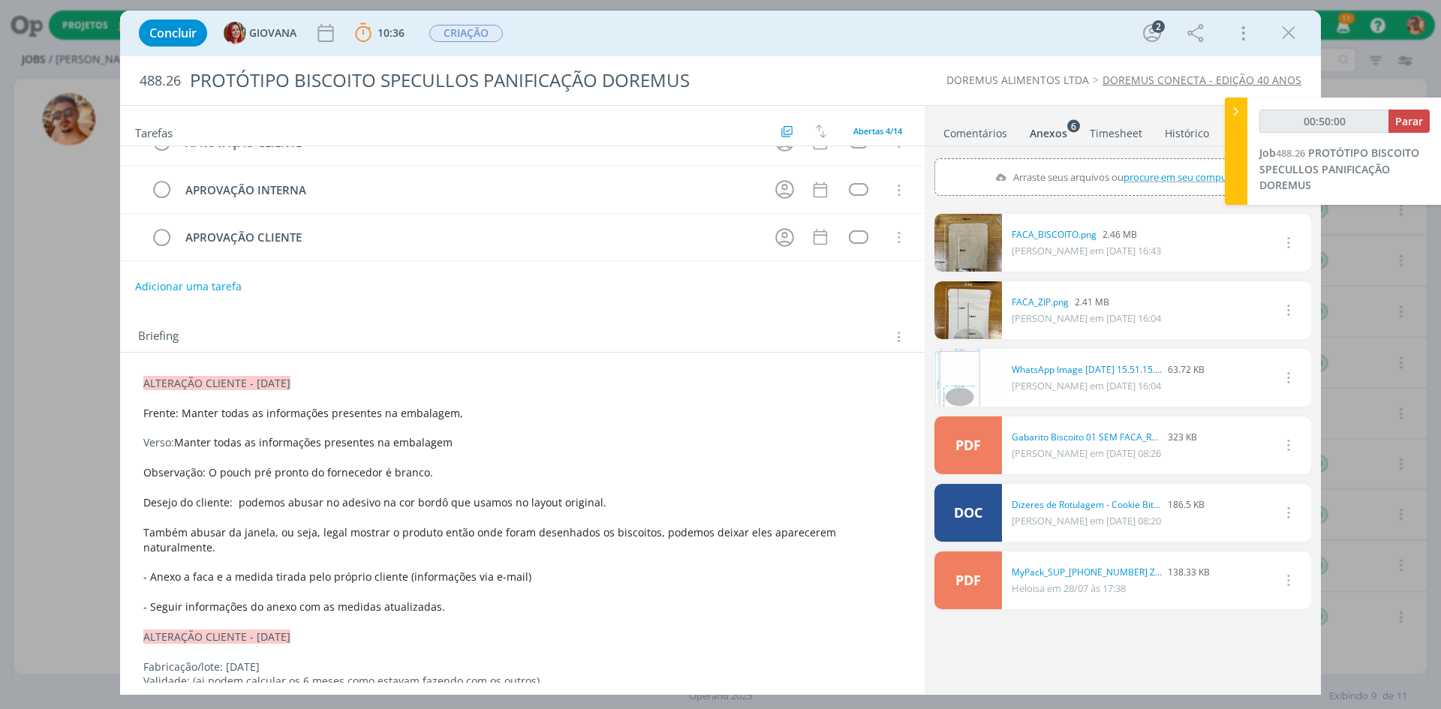
click at [988, 136] on link "Comentários" at bounding box center [974, 130] width 65 height 22
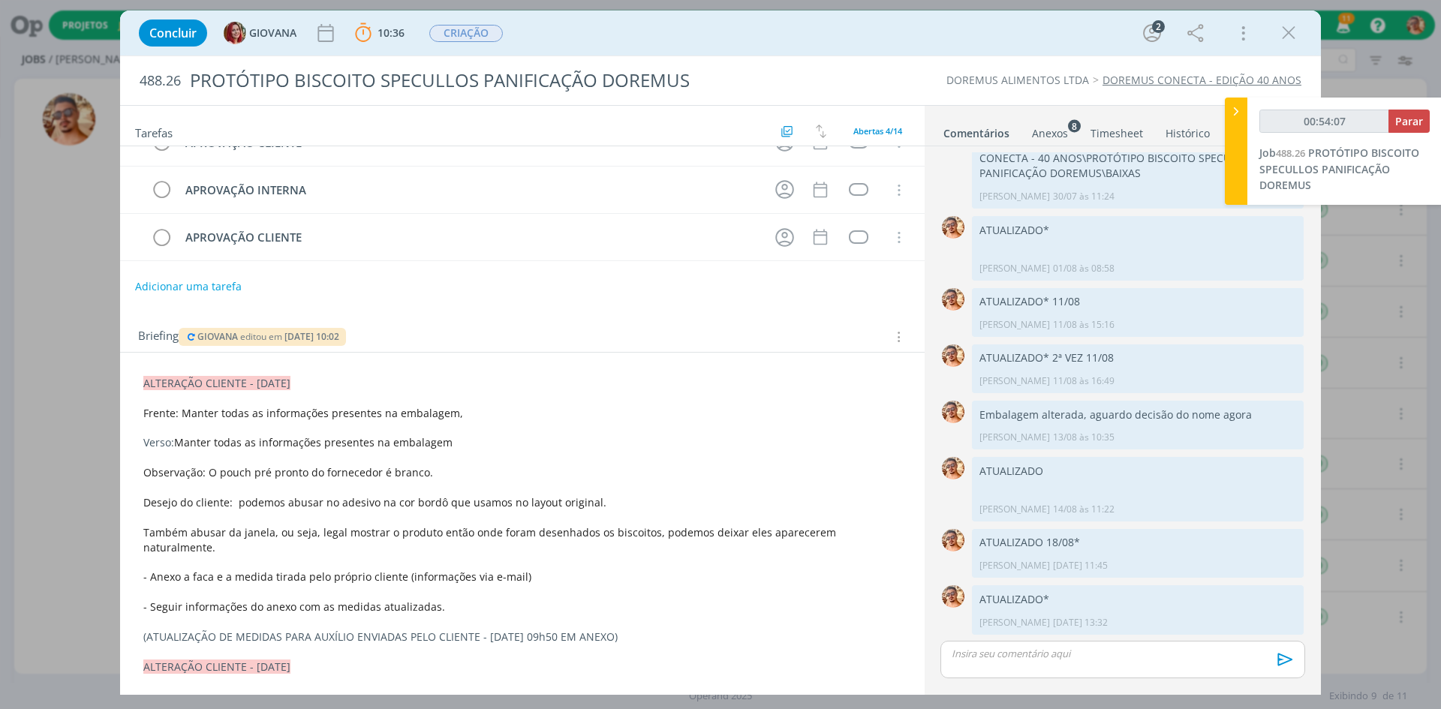
click at [1051, 129] on div "Anexos 8" at bounding box center [1050, 133] width 36 height 15
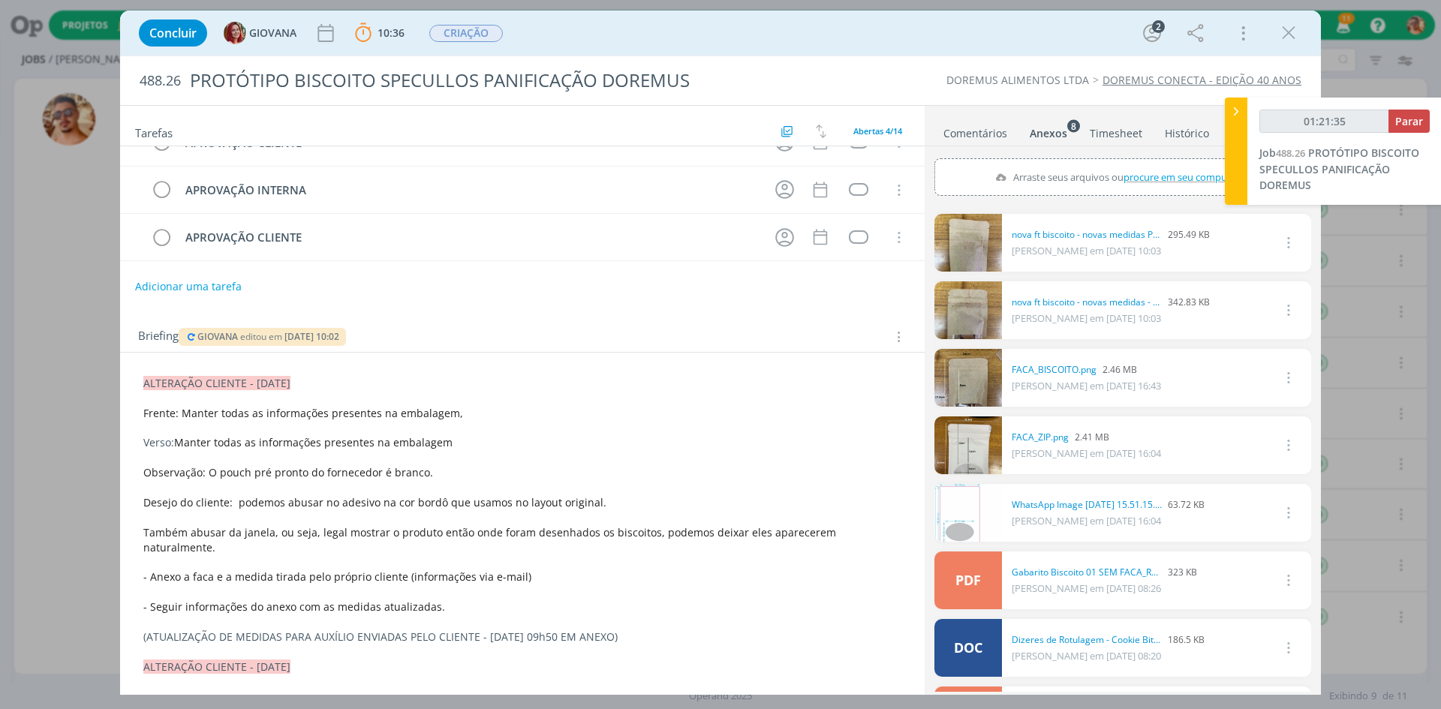
type input "01:22:35"
